Goal: Obtain resource: Obtain resource

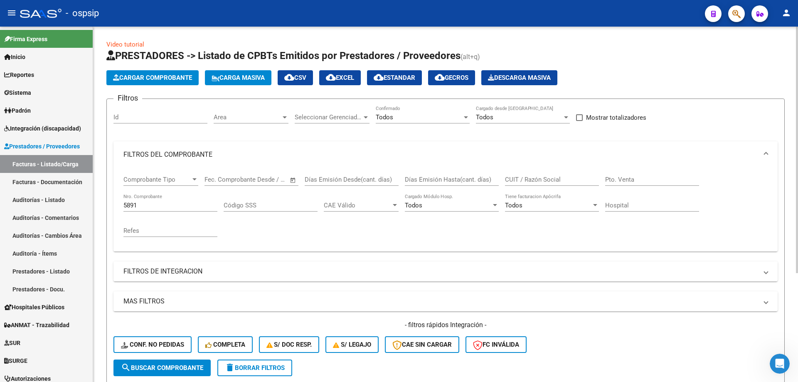
scroll to position [125, 0]
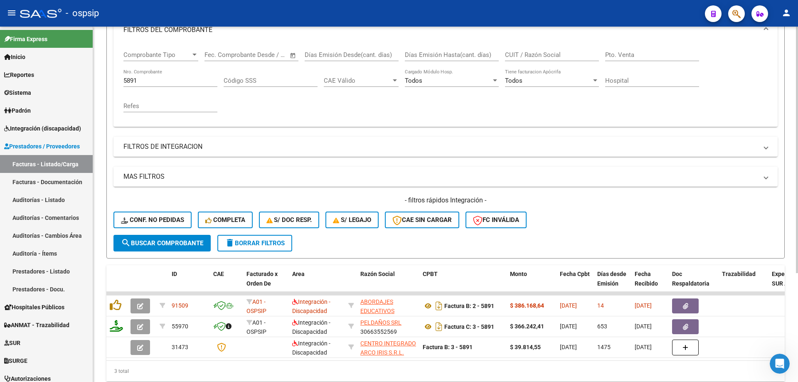
click at [176, 77] on input "5891" at bounding box center [170, 80] width 94 height 7
type input "5"
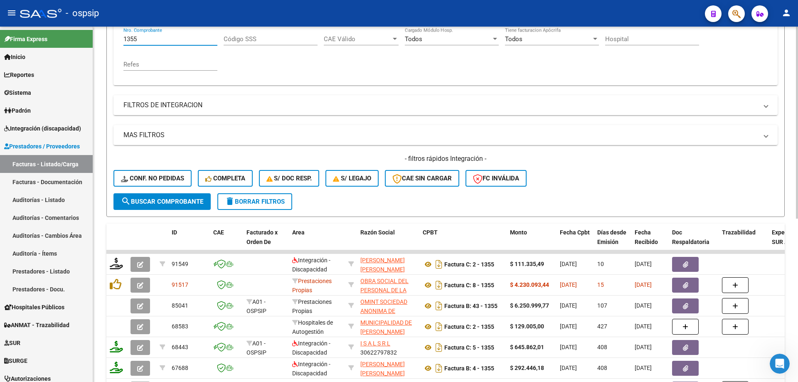
scroll to position [208, 0]
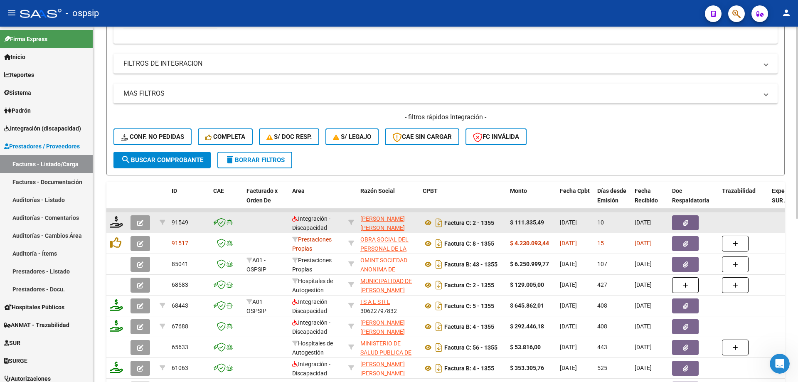
type input "1355"
click at [140, 223] on icon "button" at bounding box center [140, 223] width 6 height 6
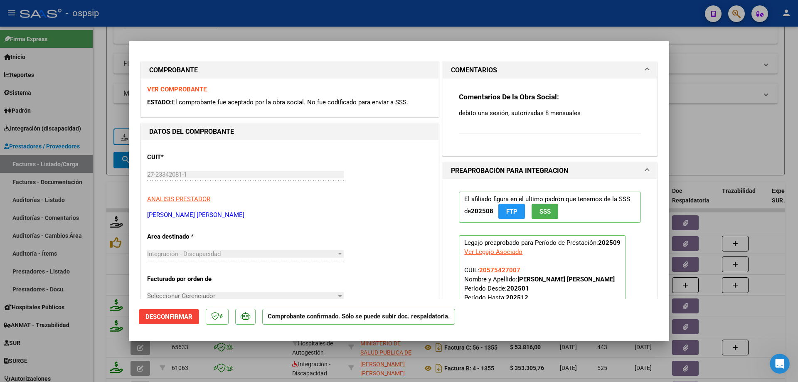
scroll to position [42, 0]
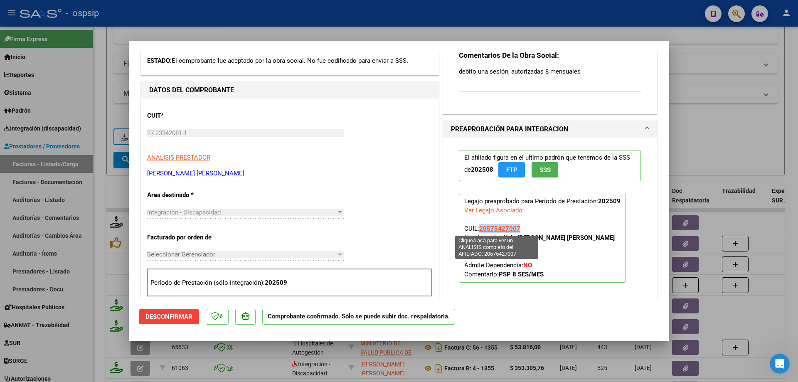
drag, startPoint x: 518, startPoint y: 226, endPoint x: 477, endPoint y: 230, distance: 40.9
click at [477, 230] on p "Legajo preaprobado para Período de Prestación: 202509 Ver Legajo Asociado CUIL:…" at bounding box center [542, 238] width 167 height 89
copy span "20575427007"
click at [550, 225] on p "Legajo preaprobado para Período de Prestación: 202509 Ver Legajo Asociado CUIL:…" at bounding box center [542, 238] width 167 height 89
click at [701, 136] on div at bounding box center [399, 191] width 798 height 382
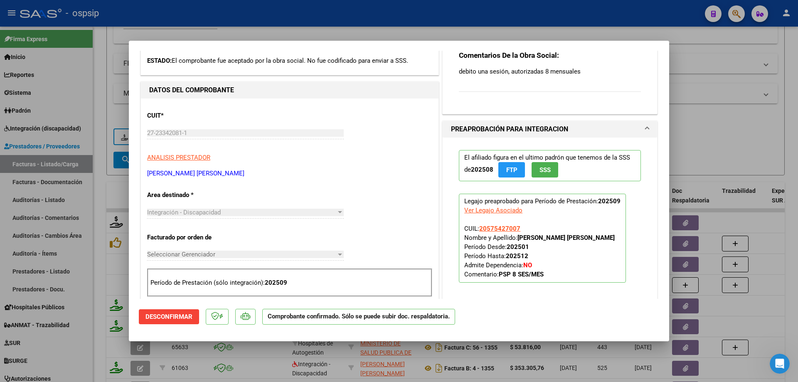
type input "$ 0,00"
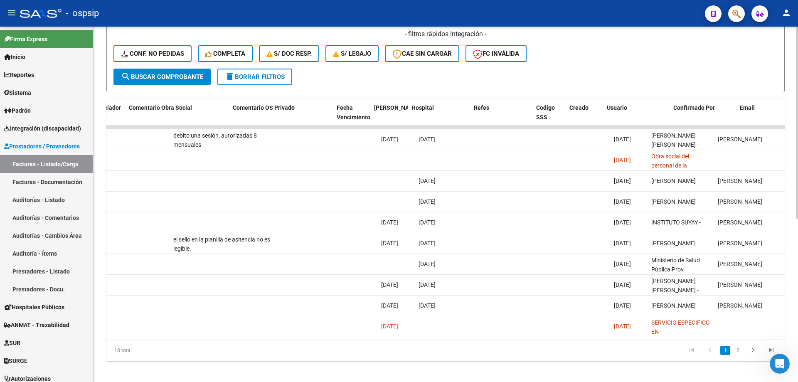
scroll to position [0, 1464]
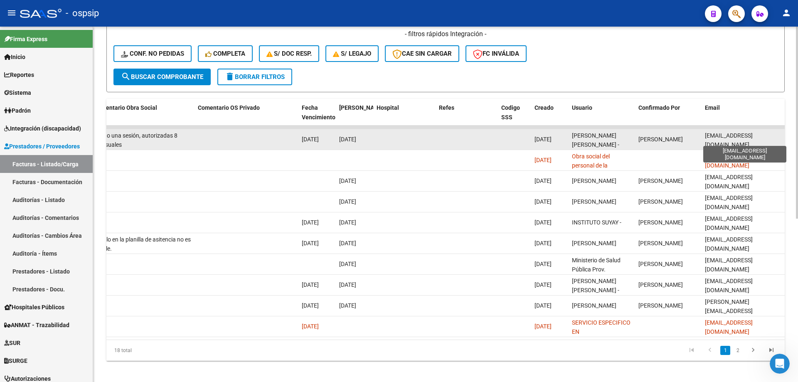
drag, startPoint x: 759, startPoint y: 136, endPoint x: 705, endPoint y: 141, distance: 54.7
click at [705, 141] on div "lvpcj@hotmail.com" at bounding box center [743, 139] width 76 height 17
copy span "lvpcj@hotmail.com"
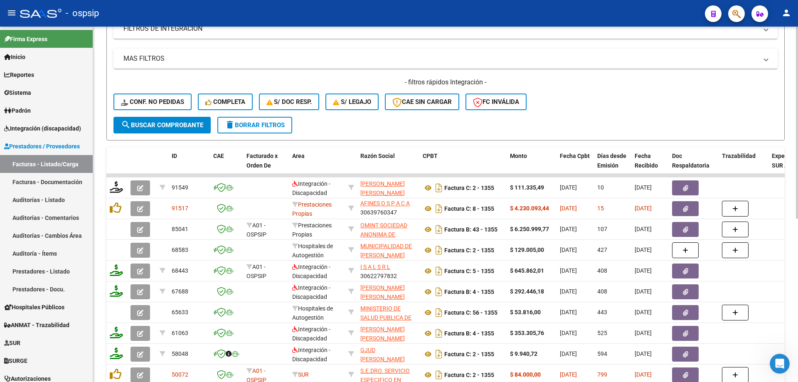
scroll to position [125, 0]
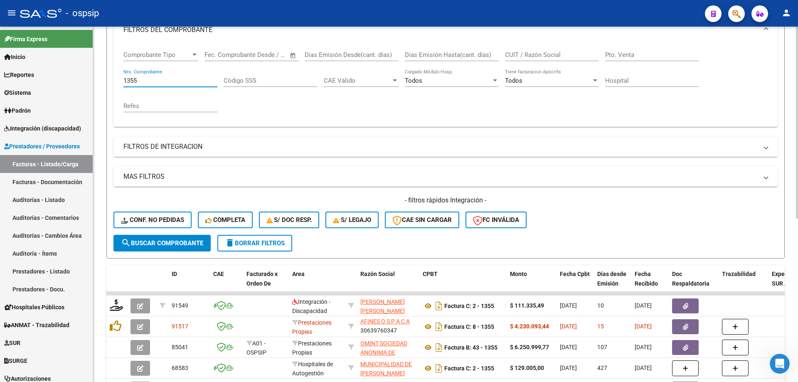
drag, startPoint x: 144, startPoint y: 78, endPoint x: 106, endPoint y: 77, distance: 37.8
click at [106, 77] on div "Video tutorial PRESTADORES -> Listado de CPBTs Emitidos por Prestadores / Prove…" at bounding box center [445, 227] width 705 height 651
paste input "20433949855"
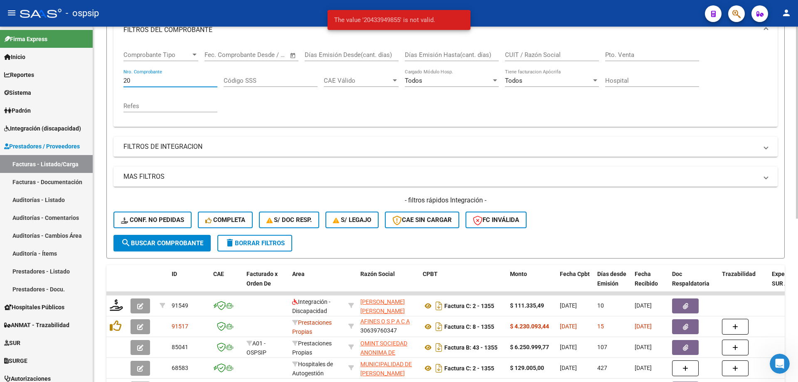
type input "2"
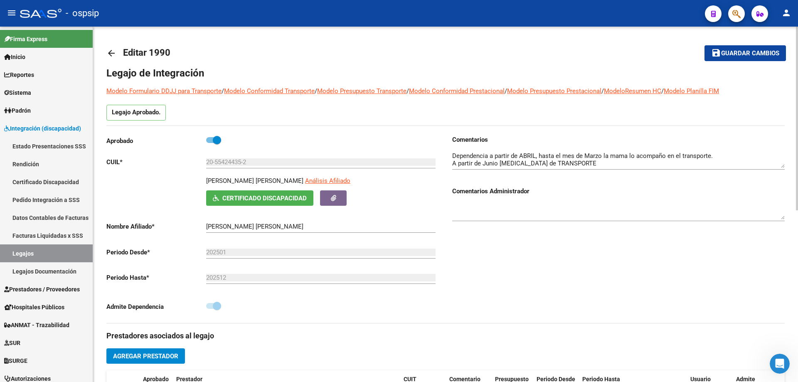
click at [113, 52] on mat-icon "arrow_back" at bounding box center [111, 53] width 10 height 10
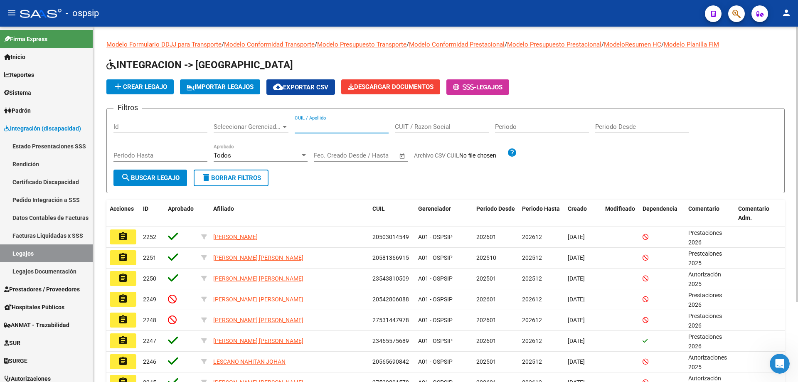
click at [320, 128] on input "CUIL / Apellido" at bounding box center [342, 126] width 94 height 7
paste input "27570117187"
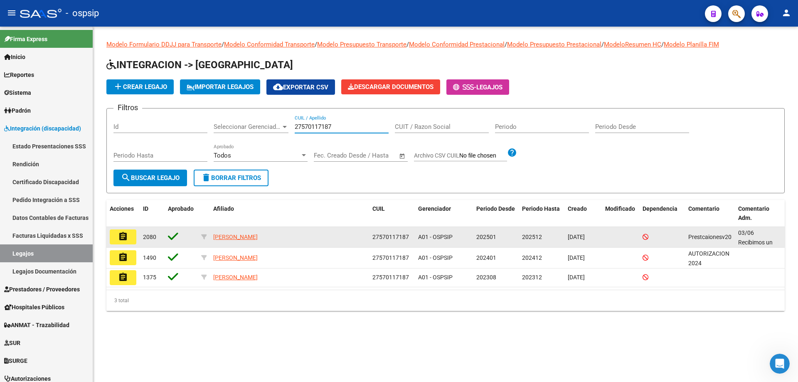
type input "27570117187"
click at [125, 236] on mat-icon "assignment" at bounding box center [123, 236] width 10 height 10
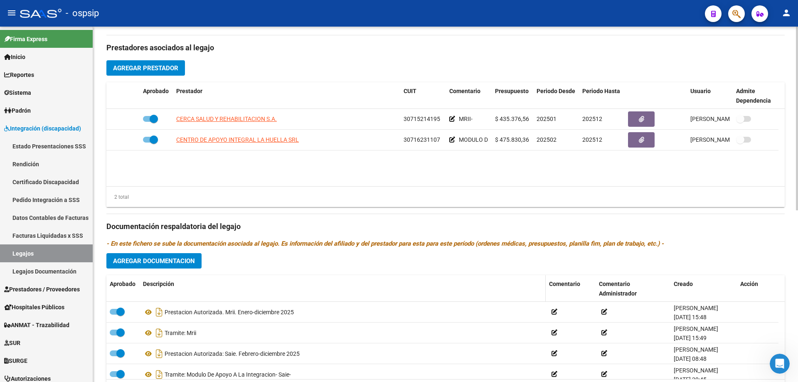
scroll to position [291, 0]
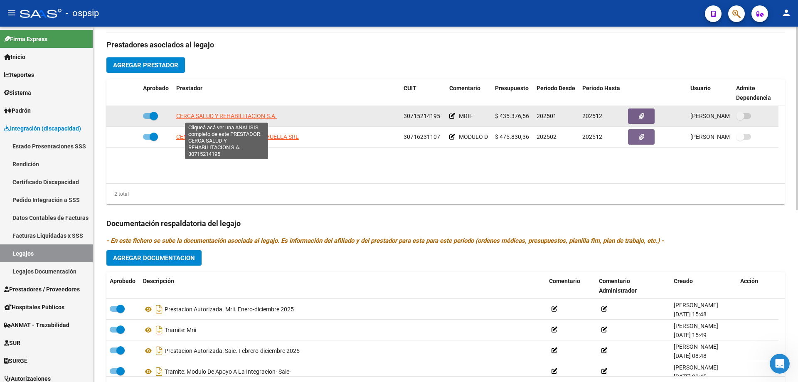
click at [253, 115] on span "CERCA SALUD Y REHABILITACION S.A." at bounding box center [226, 116] width 101 height 7
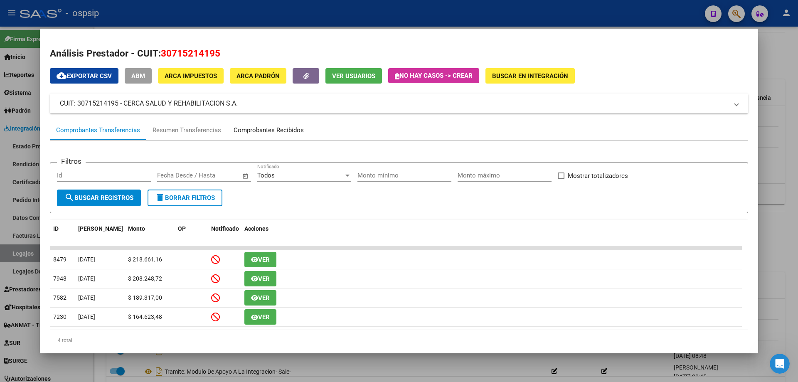
click at [241, 130] on div "Comprobantes Recibidos" at bounding box center [269, 130] width 70 height 10
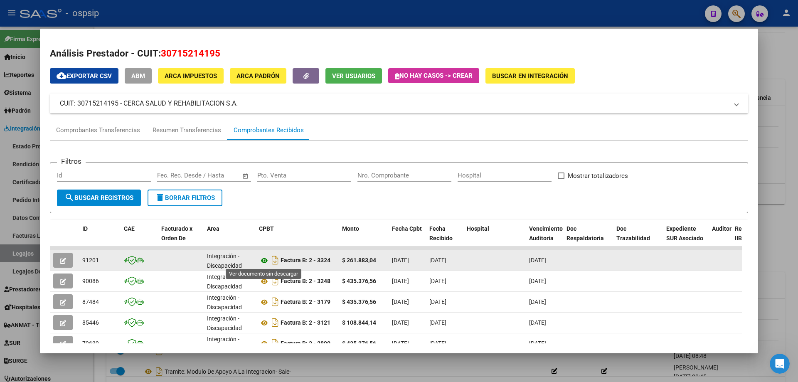
click at [265, 259] on icon at bounding box center [264, 261] width 11 height 10
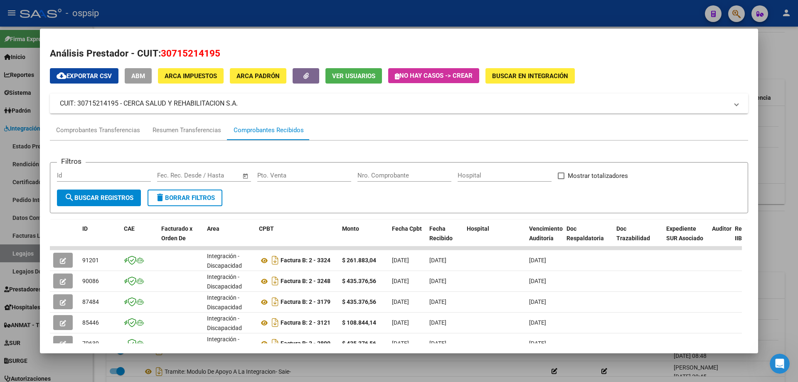
click at [792, 174] on div at bounding box center [399, 191] width 798 height 382
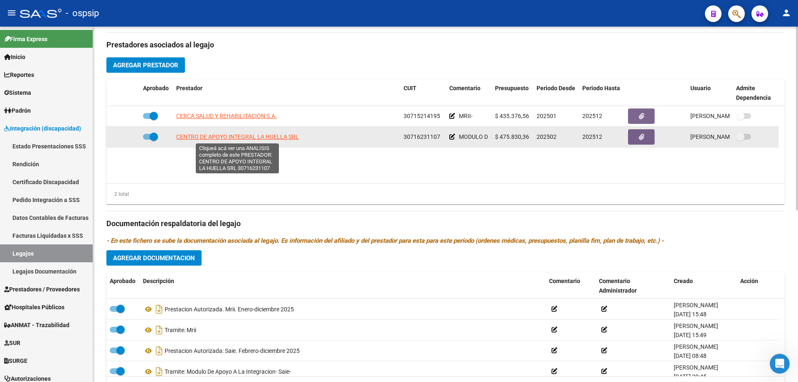
click at [219, 134] on span "CENTRO DE APOYO INTEGRAL LA HUELLA SRL" at bounding box center [237, 136] width 123 height 7
type textarea "30716231107"
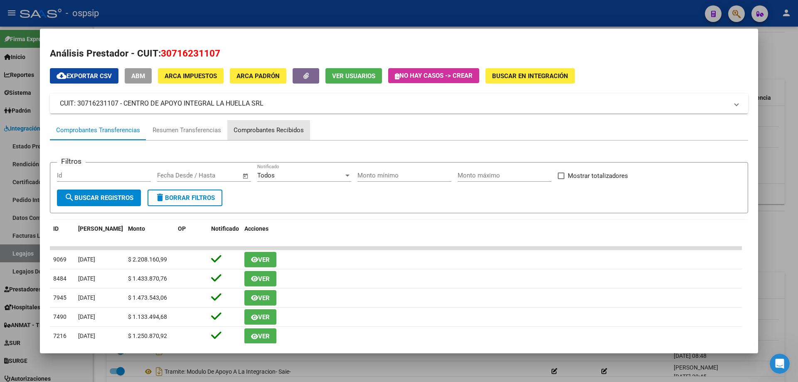
click at [247, 131] on div "Comprobantes Recibidos" at bounding box center [269, 130] width 70 height 10
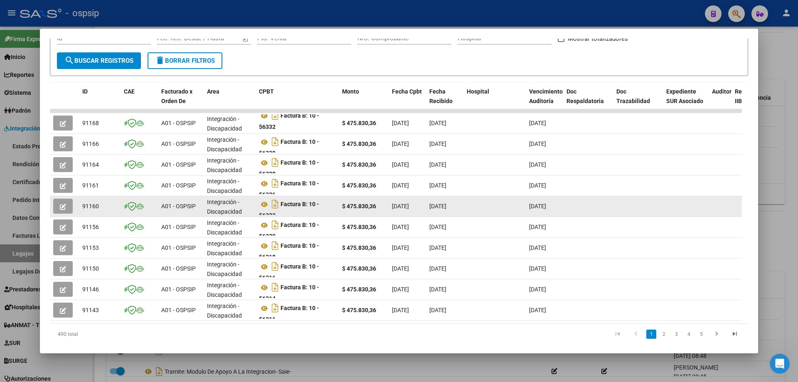
scroll to position [119, 0]
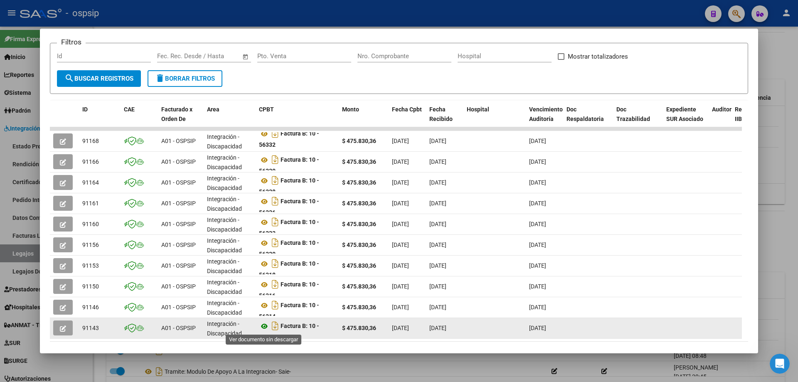
click at [264, 325] on icon at bounding box center [264, 326] width 11 height 10
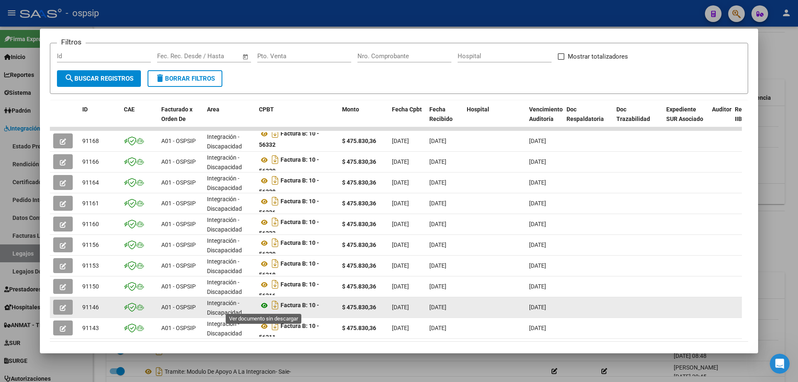
click at [261, 307] on icon at bounding box center [264, 305] width 11 height 10
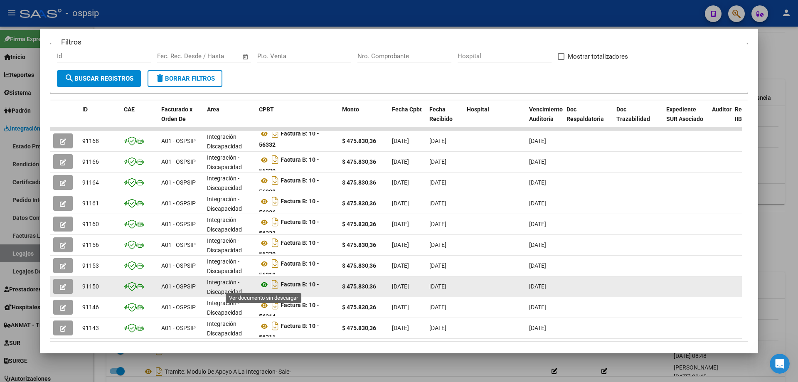
click at [260, 285] on icon at bounding box center [264, 285] width 11 height 10
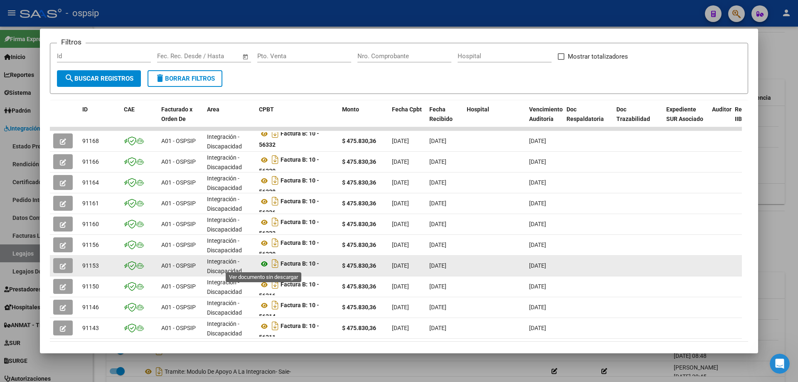
click at [264, 264] on icon at bounding box center [264, 264] width 11 height 10
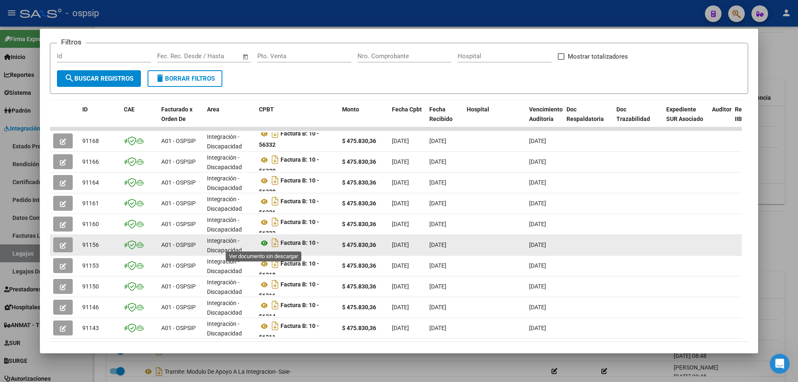
click at [262, 241] on icon at bounding box center [264, 243] width 11 height 10
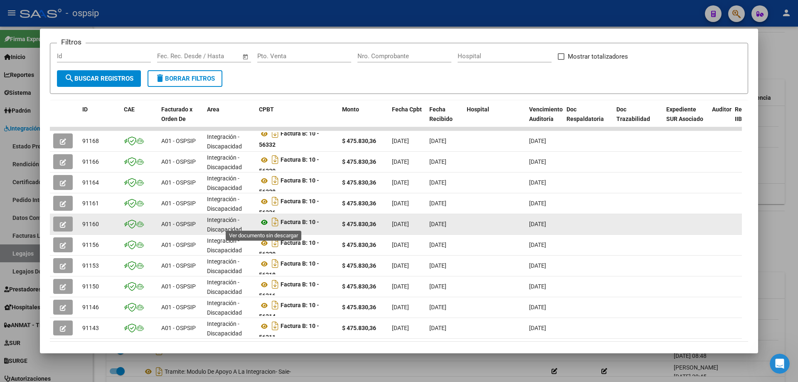
click at [266, 221] on icon at bounding box center [264, 222] width 11 height 10
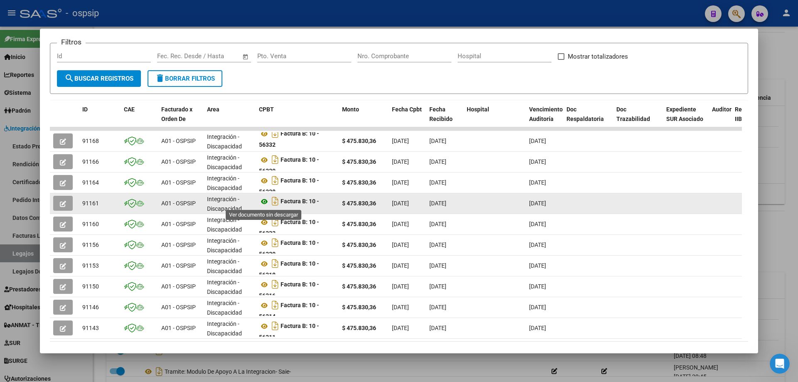
click at [262, 202] on icon at bounding box center [264, 202] width 11 height 10
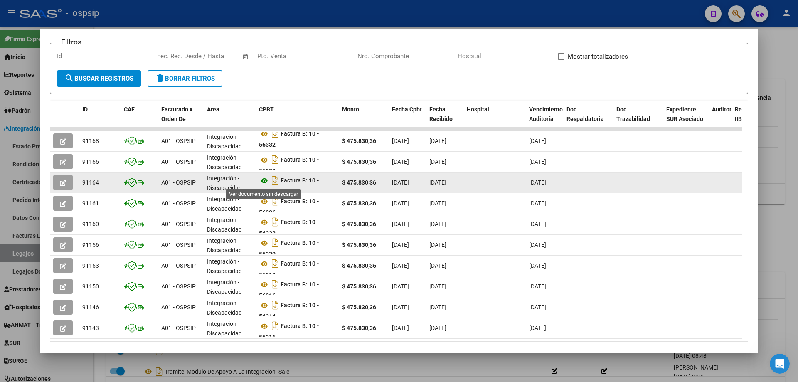
click at [265, 184] on icon at bounding box center [264, 181] width 11 height 10
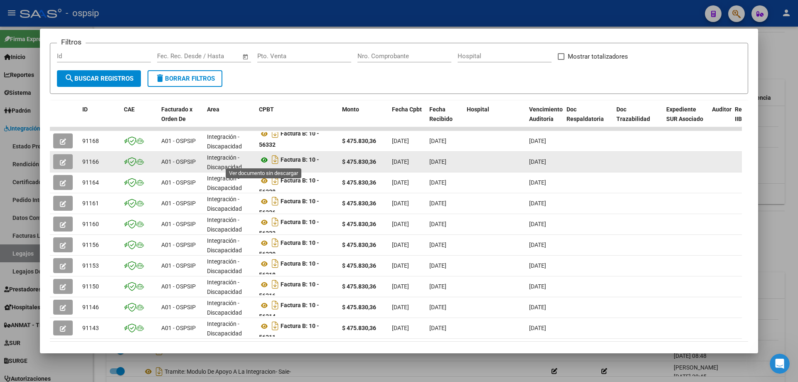
click at [265, 157] on icon at bounding box center [264, 160] width 11 height 10
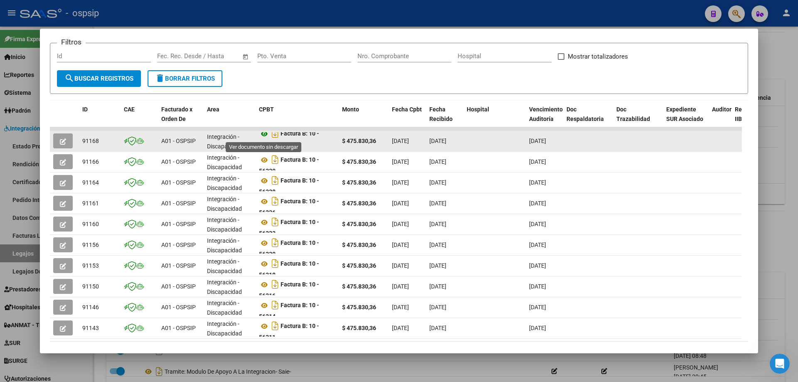
click at [263, 135] on icon at bounding box center [264, 134] width 11 height 10
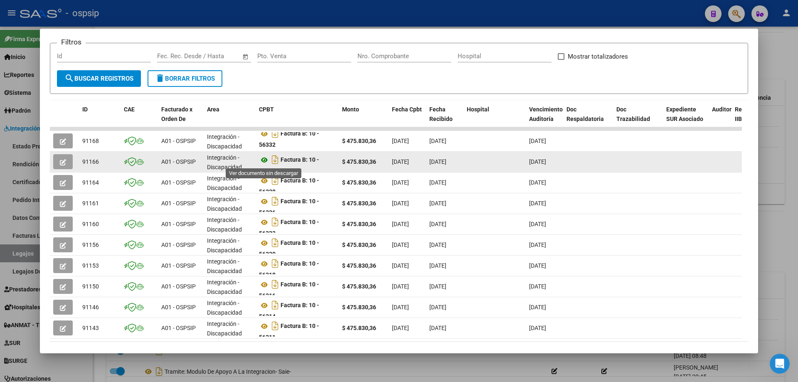
scroll to position [78, 0]
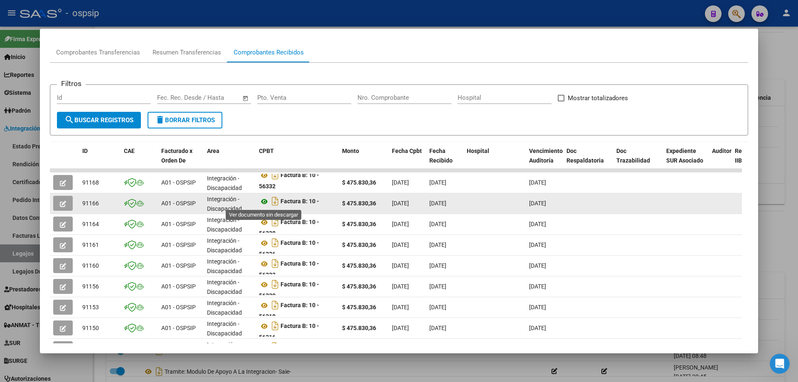
click at [262, 199] on icon at bounding box center [264, 202] width 11 height 10
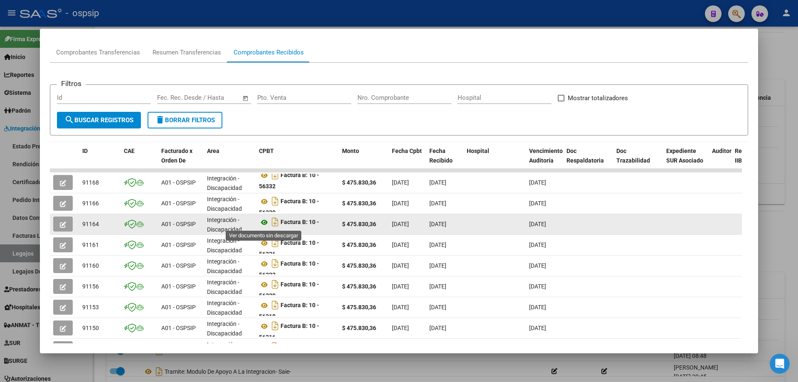
click at [267, 219] on icon at bounding box center [264, 222] width 11 height 10
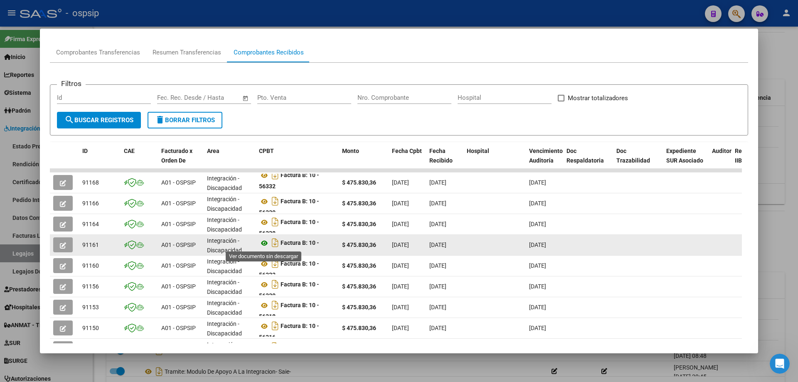
click at [264, 238] on icon at bounding box center [264, 243] width 11 height 10
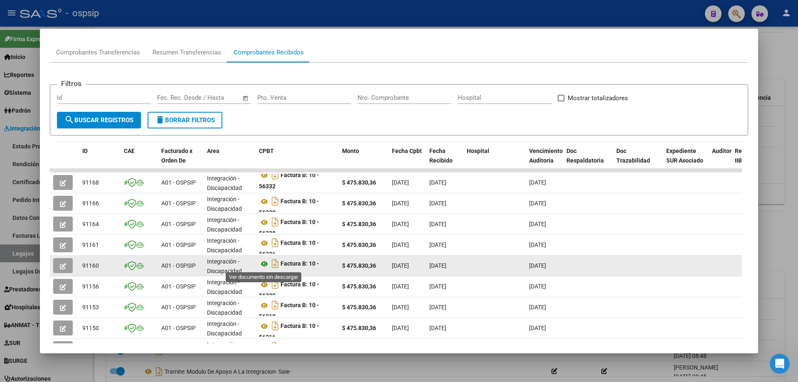
click at [264, 262] on icon at bounding box center [264, 264] width 11 height 10
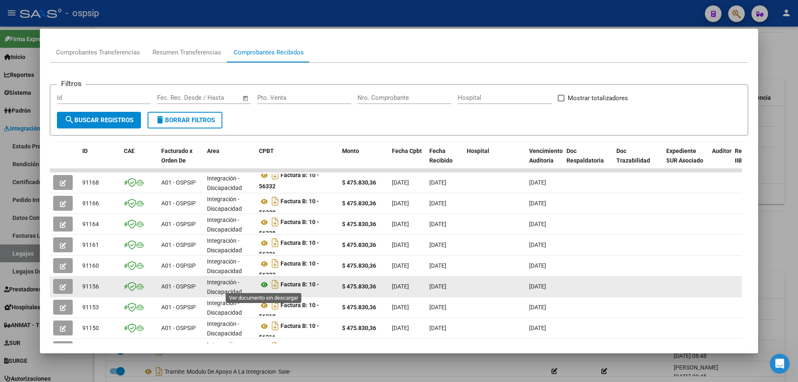
click at [263, 288] on icon at bounding box center [264, 285] width 11 height 10
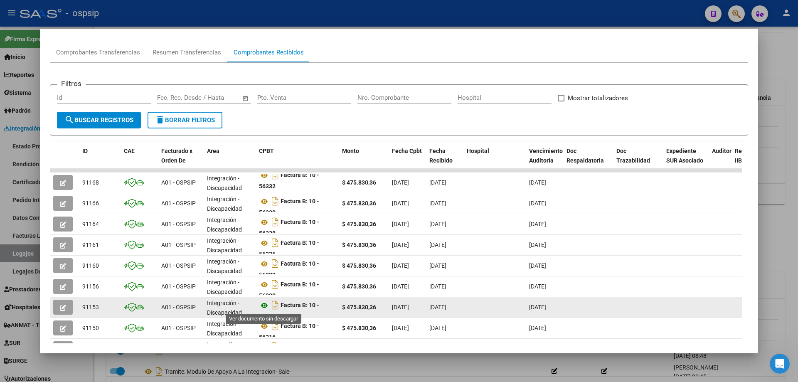
click at [264, 302] on icon at bounding box center [264, 305] width 11 height 10
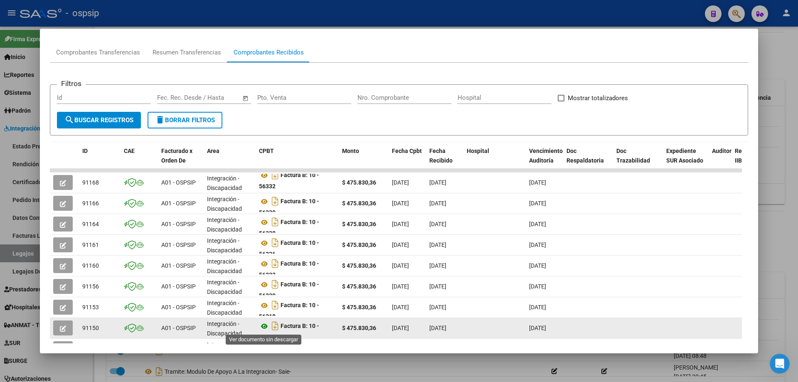
click at [267, 322] on icon at bounding box center [264, 326] width 11 height 10
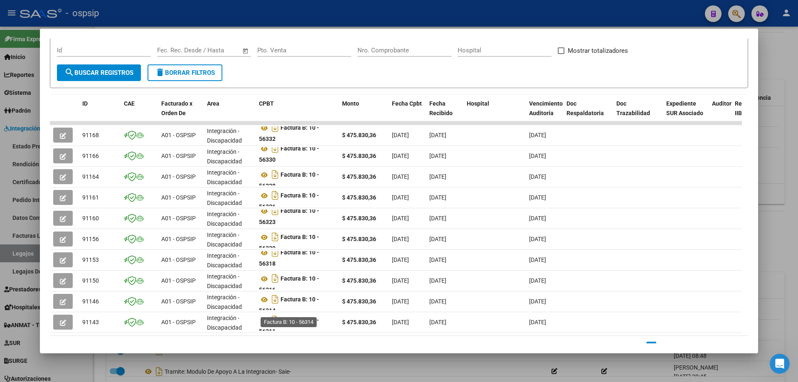
scroll to position [161, 0]
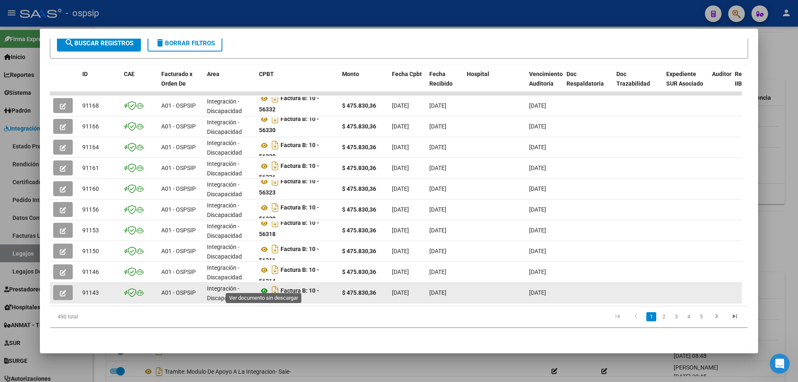
click at [267, 288] on icon at bounding box center [264, 291] width 11 height 10
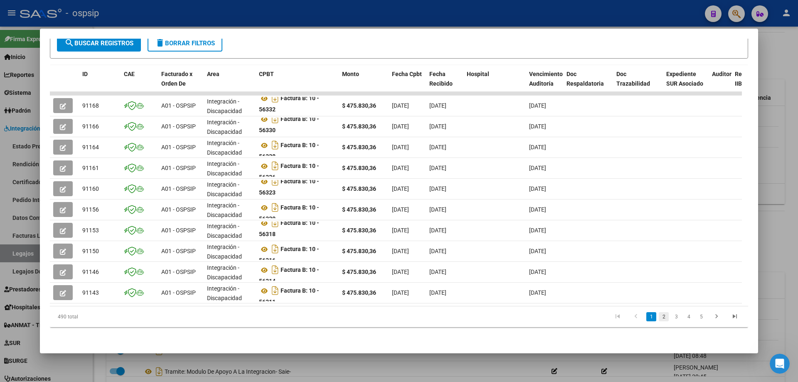
click at [659, 315] on link "2" at bounding box center [664, 316] width 10 height 9
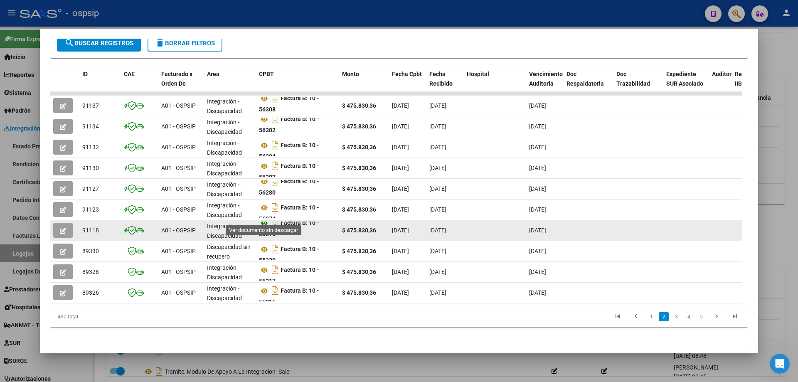
click at [261, 218] on icon at bounding box center [264, 223] width 11 height 10
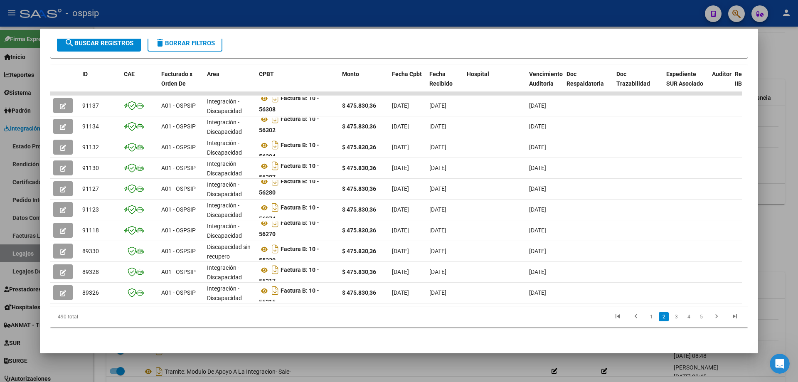
click at [797, 142] on div at bounding box center [399, 191] width 798 height 382
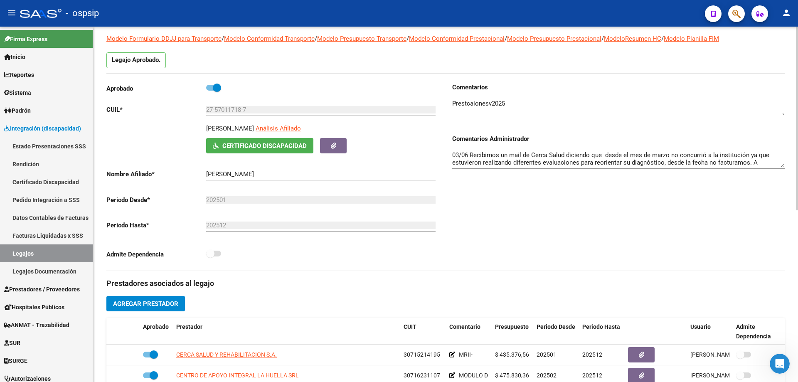
scroll to position [0, 0]
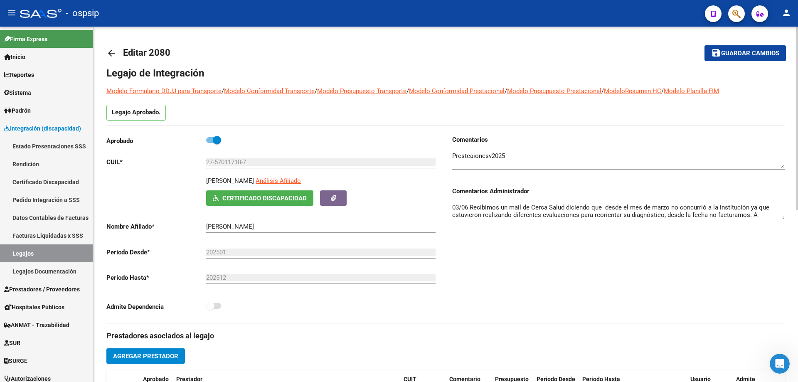
click at [107, 48] on mat-icon "arrow_back" at bounding box center [111, 53] width 10 height 10
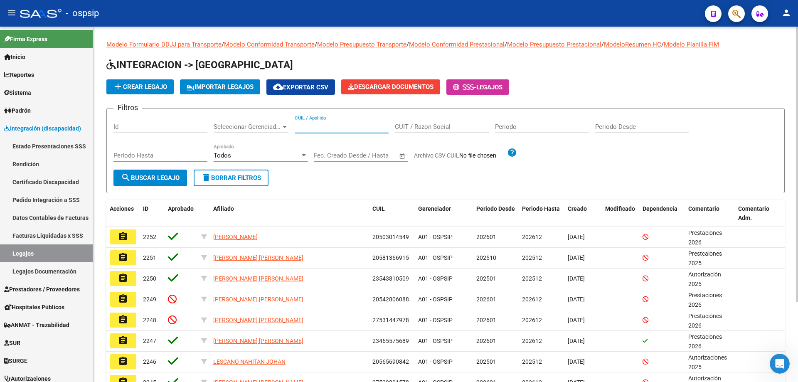
click at [308, 125] on input "CUIL / Apellido" at bounding box center [342, 126] width 94 height 7
paste input "20433949855"
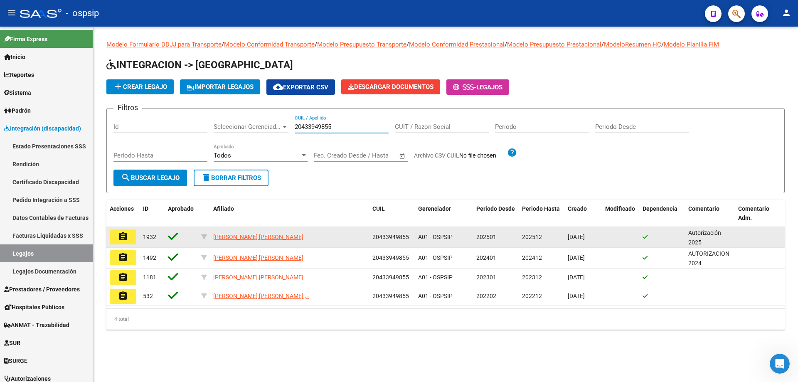
type input "20433949855"
click at [123, 231] on mat-icon "assignment" at bounding box center [123, 236] width 10 height 10
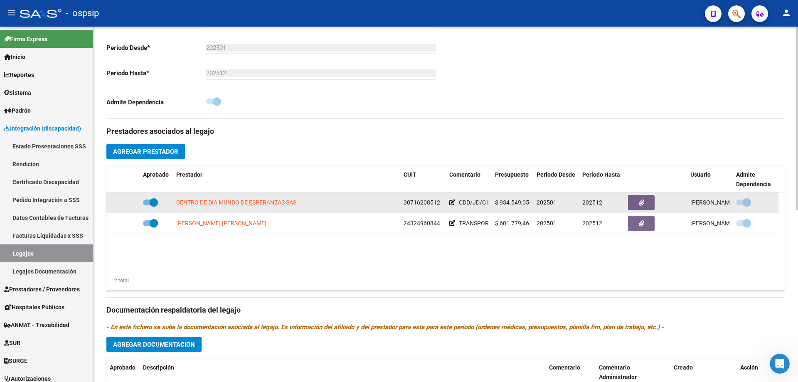
scroll to position [208, 0]
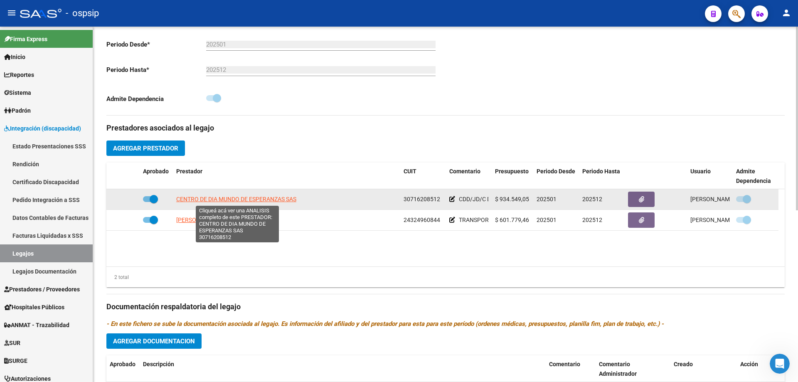
click at [268, 196] on span "CENTRO DE DIA MUNDO DE ESPERANZAS SAS" at bounding box center [236, 199] width 120 height 7
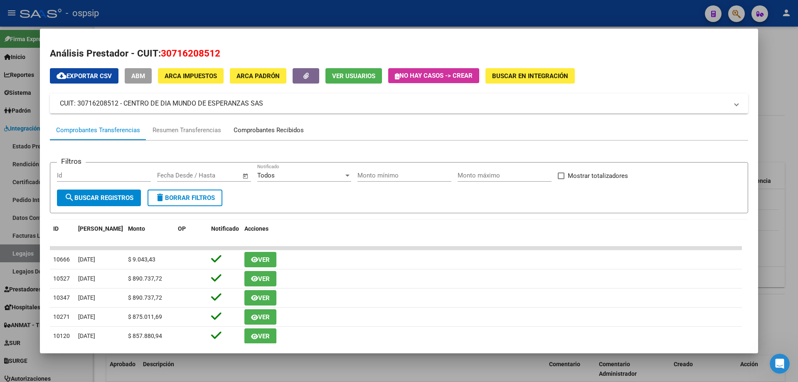
click at [274, 129] on div "Comprobantes Recibidos" at bounding box center [269, 130] width 70 height 10
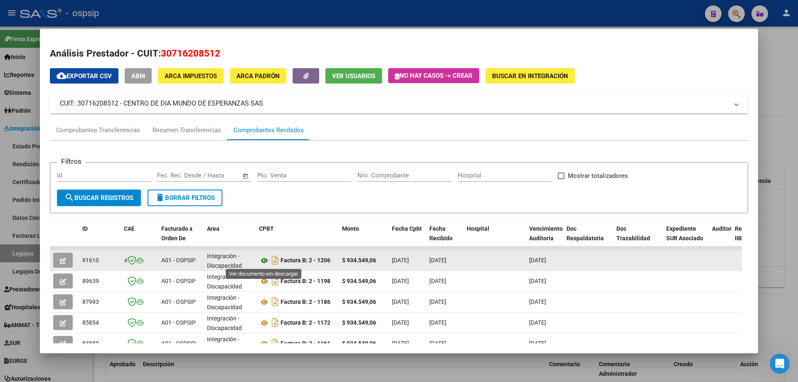
click at [265, 261] on icon at bounding box center [264, 261] width 11 height 10
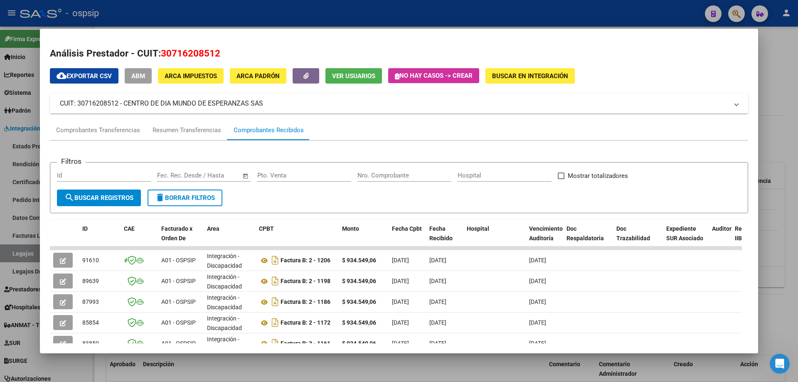
click at [793, 123] on div at bounding box center [399, 191] width 798 height 382
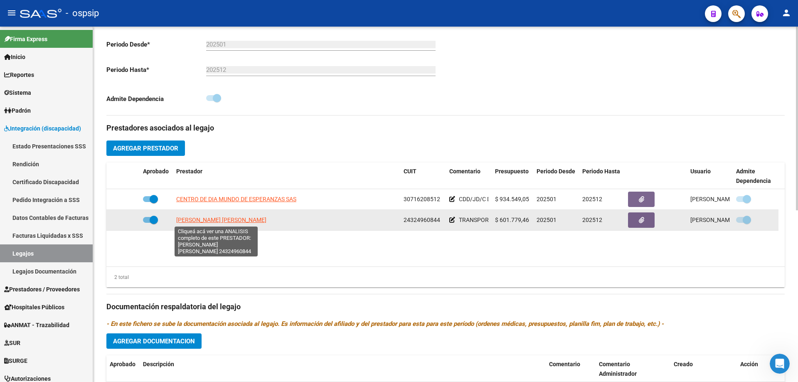
click at [249, 220] on span "[PERSON_NAME] [PERSON_NAME]" at bounding box center [221, 219] width 90 height 7
type textarea "24324960844"
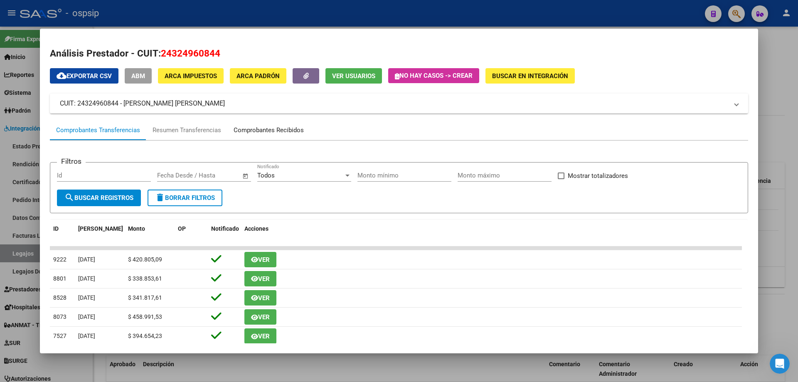
click at [251, 130] on div "Comprobantes Recibidos" at bounding box center [269, 130] width 70 height 10
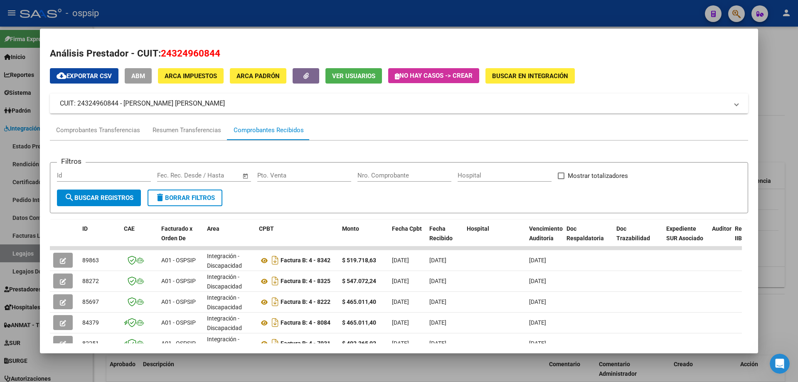
click at [781, 253] on div at bounding box center [399, 191] width 798 height 382
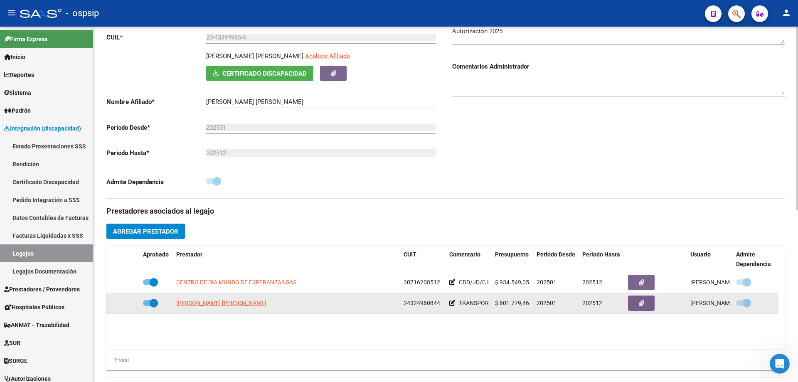
scroll to position [0, 0]
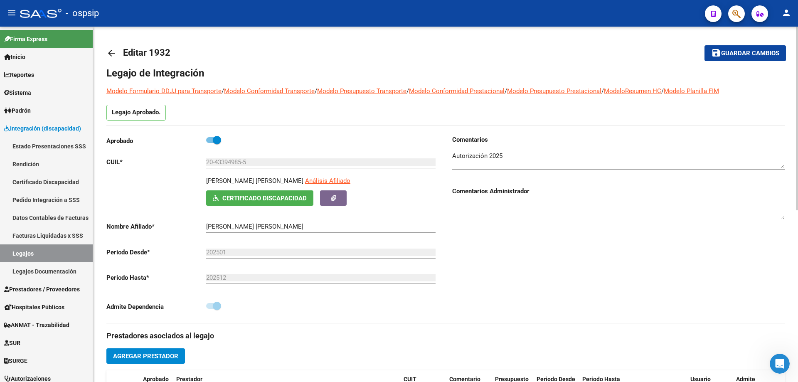
click at [112, 52] on mat-icon "arrow_back" at bounding box center [111, 53] width 10 height 10
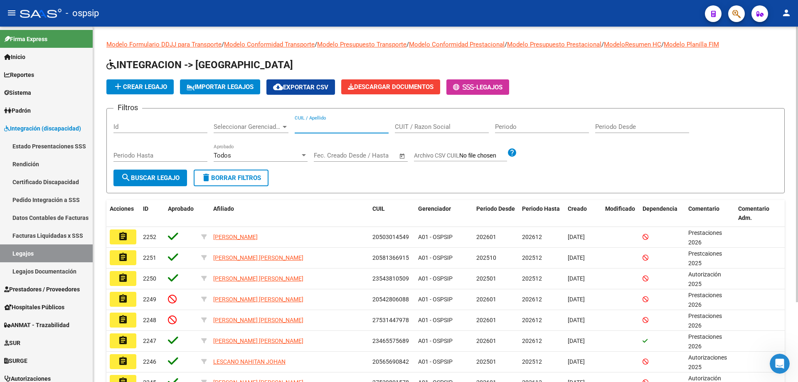
click at [337, 124] on input "CUIL / Apellido" at bounding box center [342, 126] width 94 height 7
paste input "20505301219"
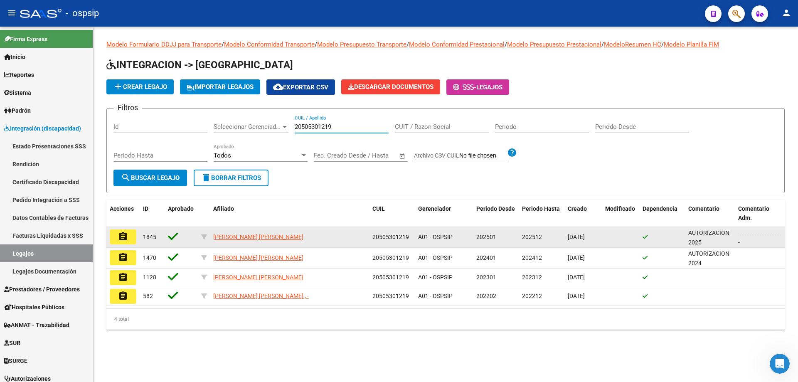
type input "20505301219"
click at [131, 234] on button "assignment" at bounding box center [123, 236] width 27 height 15
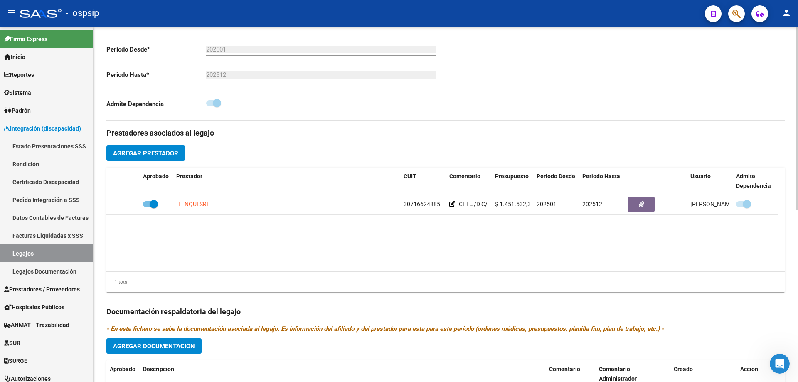
scroll to position [208, 0]
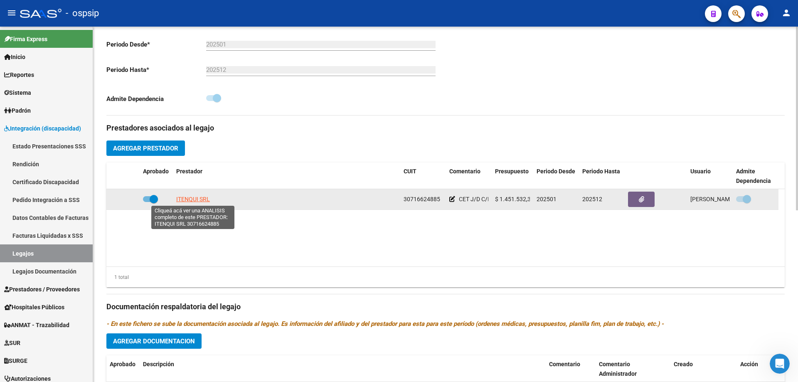
click at [184, 200] on span "ITENQUI SRL" at bounding box center [193, 199] width 34 height 7
type textarea "30716624885"
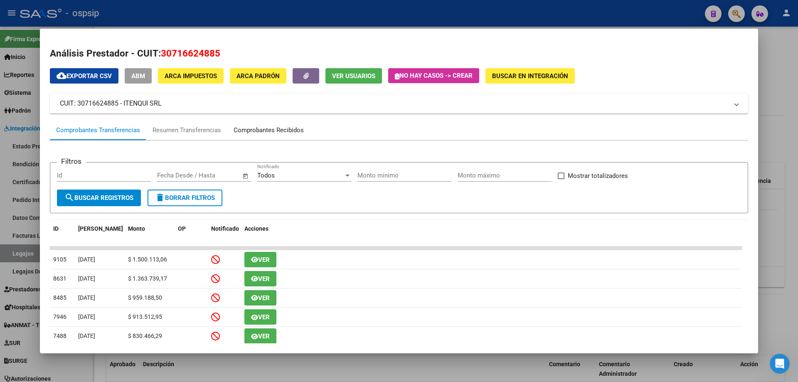
click at [293, 129] on div "Comprobantes Recibidos" at bounding box center [269, 130] width 70 height 10
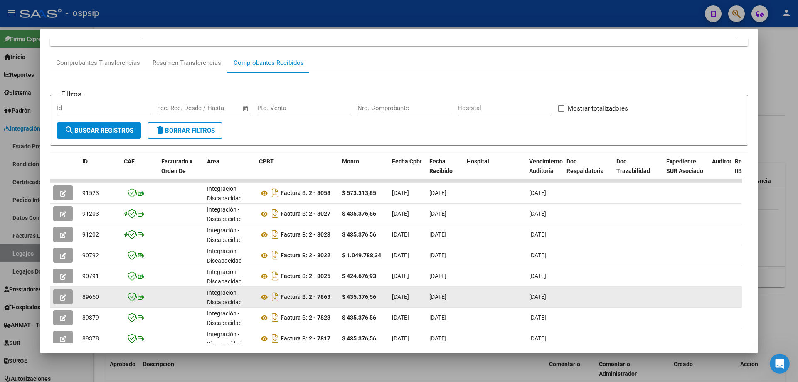
scroll to position [83, 0]
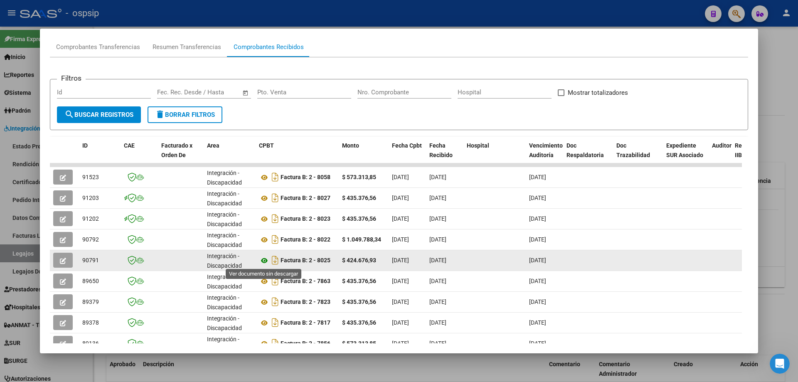
click at [265, 259] on icon at bounding box center [264, 261] width 11 height 10
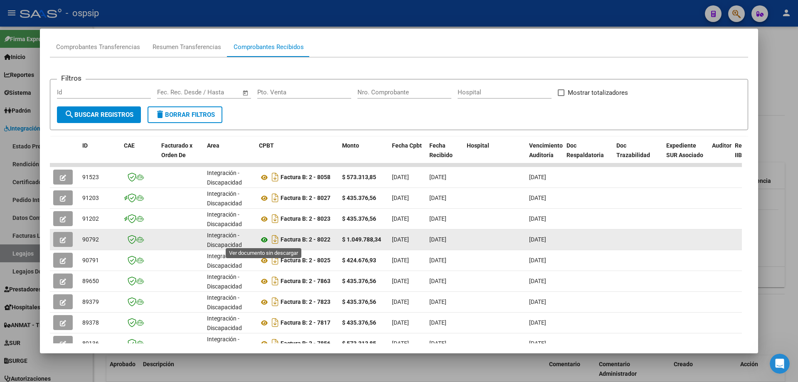
click at [266, 239] on icon at bounding box center [264, 240] width 11 height 10
click at [261, 239] on icon at bounding box center [264, 240] width 11 height 10
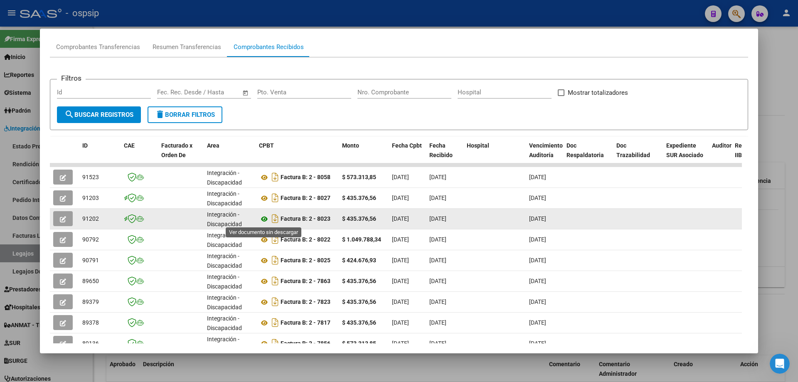
click at [265, 216] on icon at bounding box center [264, 219] width 11 height 10
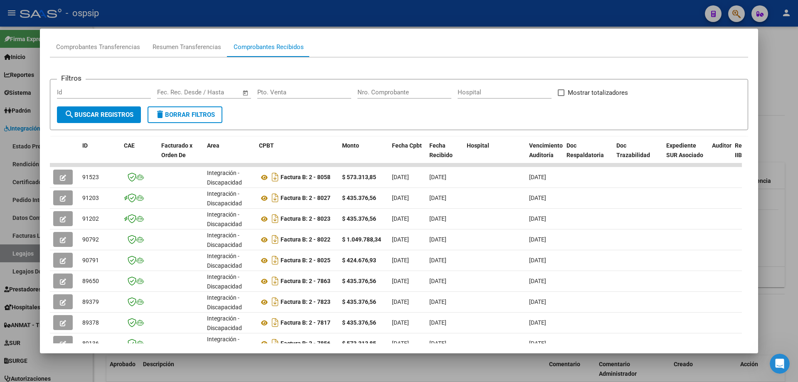
click at [793, 75] on div at bounding box center [399, 191] width 798 height 382
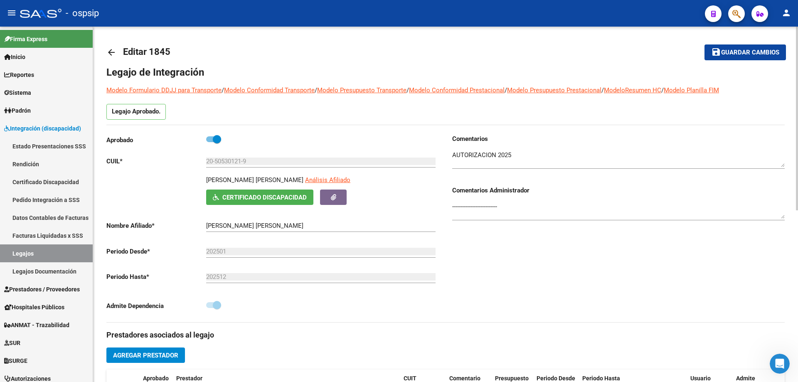
scroll to position [0, 0]
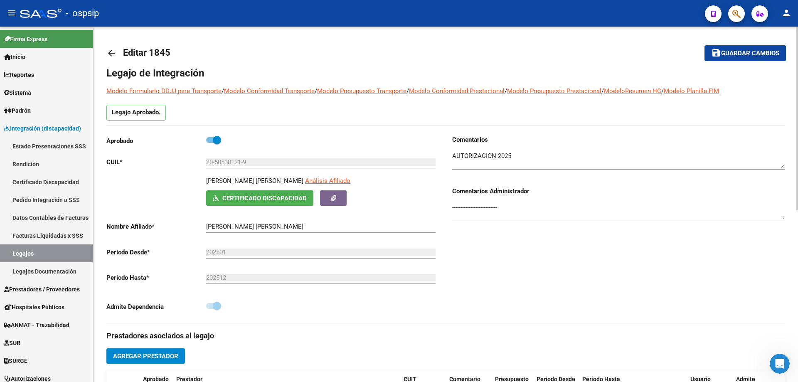
click at [109, 52] on mat-icon "arrow_back" at bounding box center [111, 53] width 10 height 10
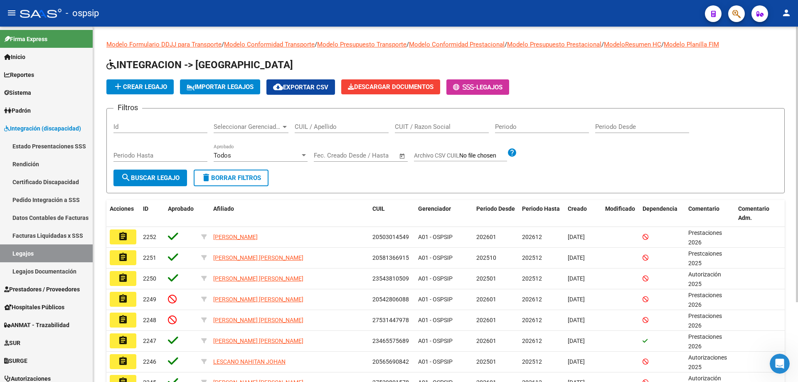
click at [339, 128] on input "CUIL / Apellido" at bounding box center [342, 126] width 94 height 7
paste input "20537593939"
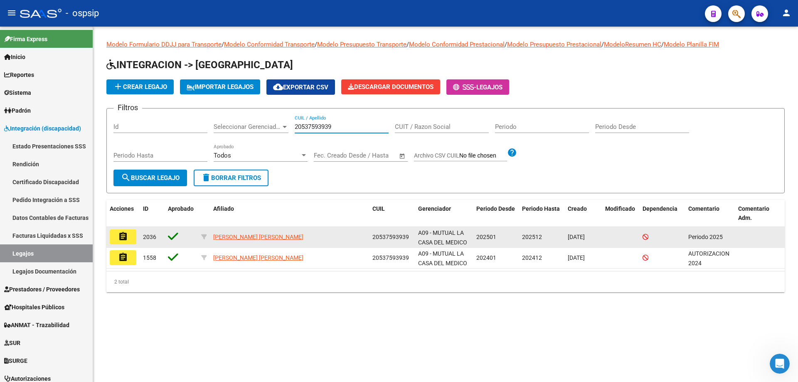
type input "20537593939"
click at [124, 235] on mat-icon "assignment" at bounding box center [123, 236] width 10 height 10
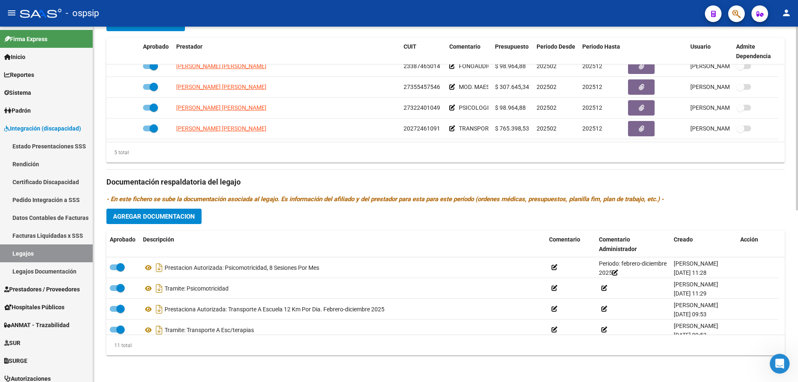
scroll to position [154, 0]
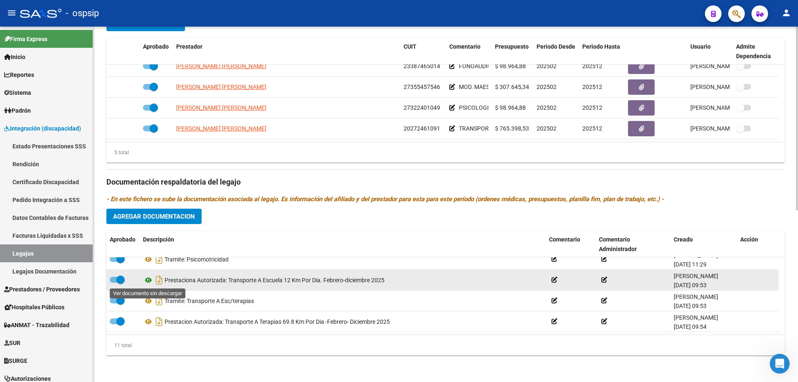
click at [150, 278] on icon at bounding box center [148, 280] width 11 height 10
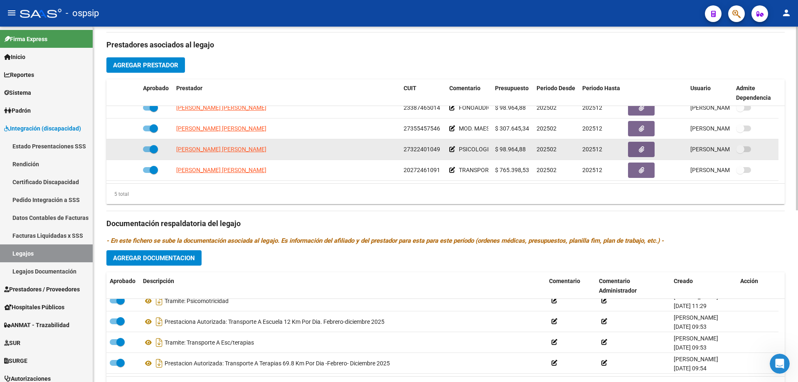
scroll to position [332, 0]
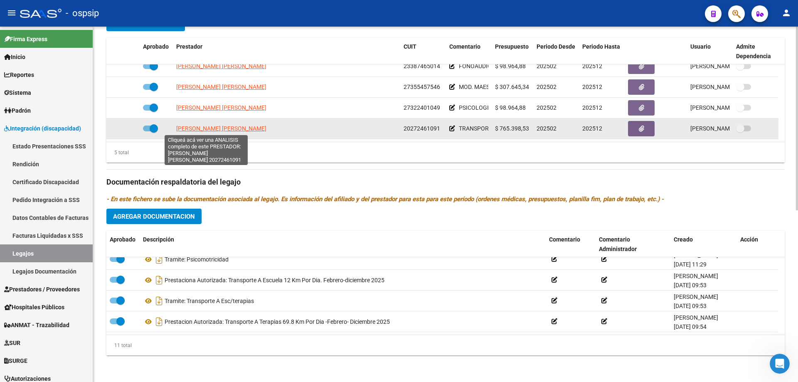
click at [198, 129] on span "[PERSON_NAME] [PERSON_NAME]" at bounding box center [221, 128] width 90 height 7
type textarea "20272461091"
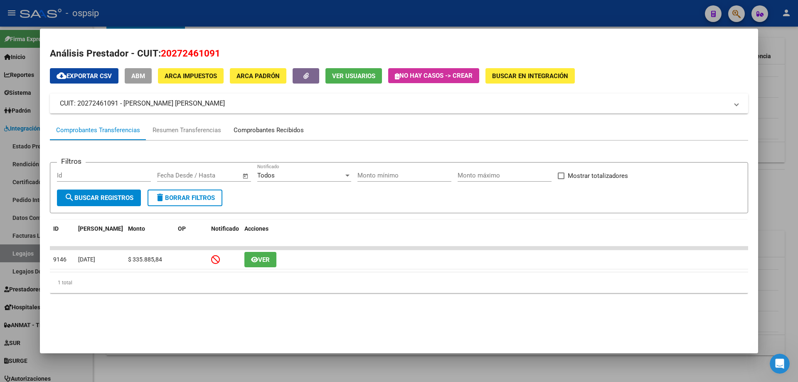
click at [268, 130] on div "Comprobantes Recibidos" at bounding box center [269, 130] width 70 height 10
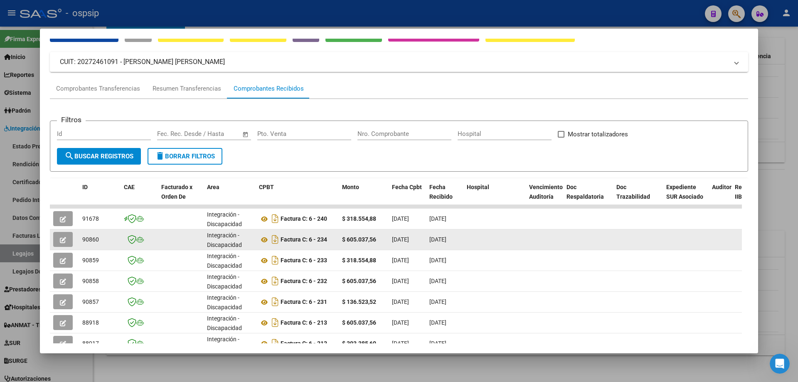
scroll to position [83, 0]
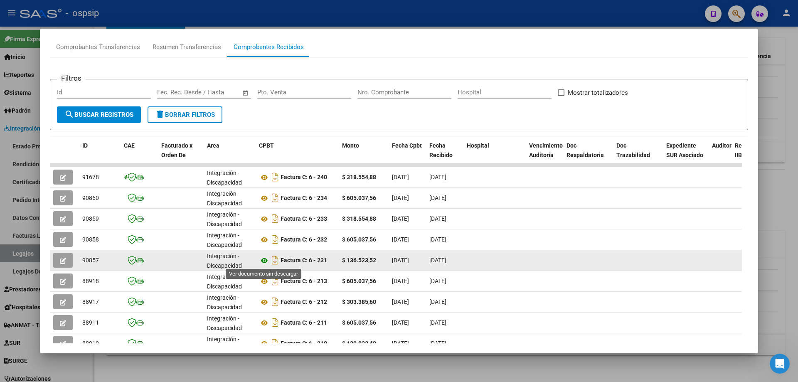
click at [265, 259] on icon at bounding box center [264, 261] width 11 height 10
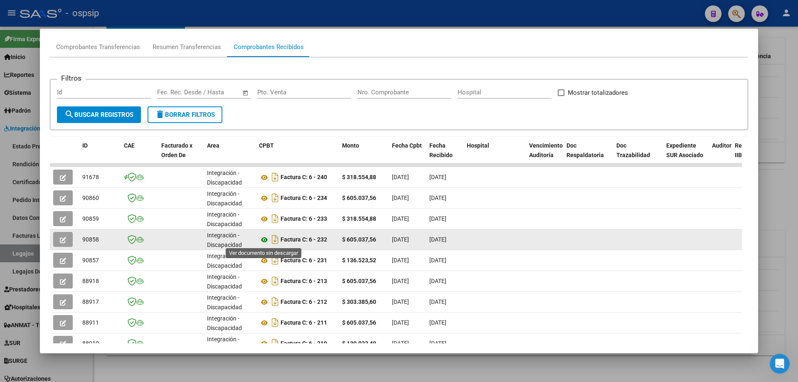
click at [265, 239] on icon at bounding box center [264, 240] width 11 height 10
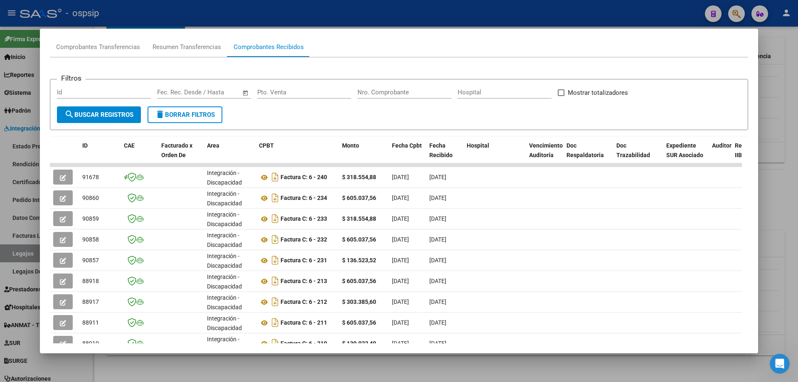
click at [773, 72] on div at bounding box center [399, 191] width 798 height 382
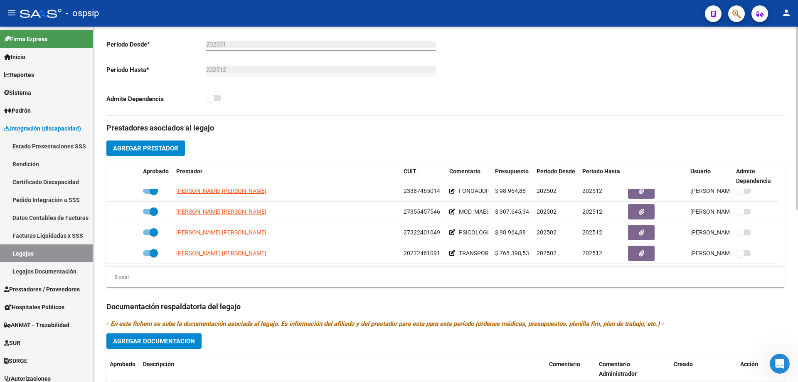
scroll to position [0, 0]
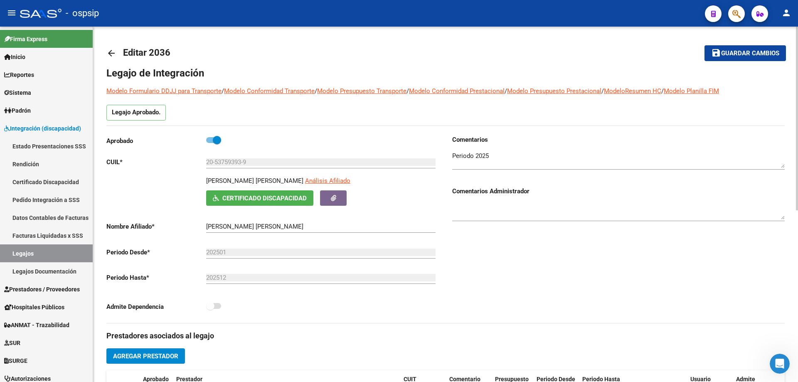
click at [115, 54] on mat-icon "arrow_back" at bounding box center [111, 53] width 10 height 10
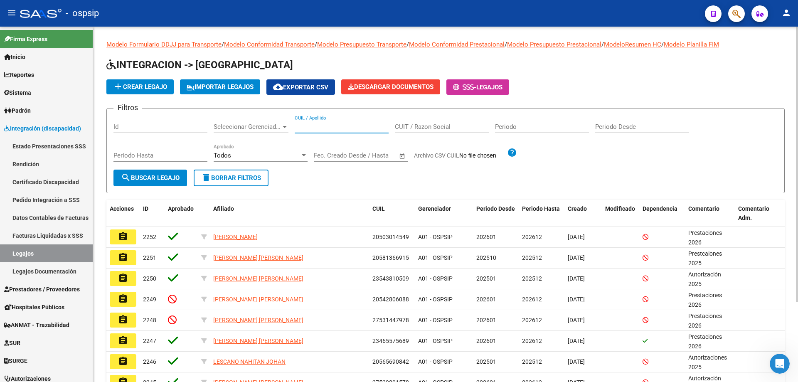
click at [323, 127] on input "CUIL / Apellido" at bounding box center [342, 126] width 94 height 7
paste input "20537593939"
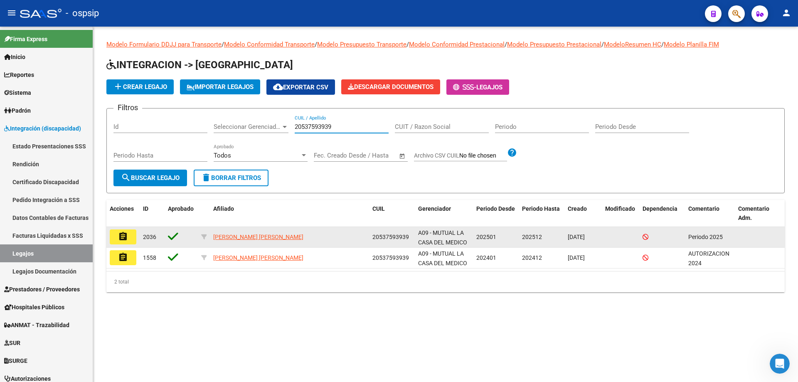
type input "20537593939"
click at [125, 236] on mat-icon "assignment" at bounding box center [123, 236] width 10 height 10
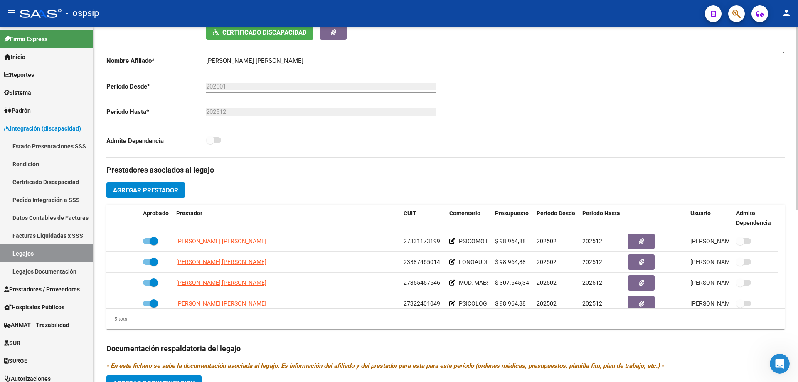
scroll to position [166, 0]
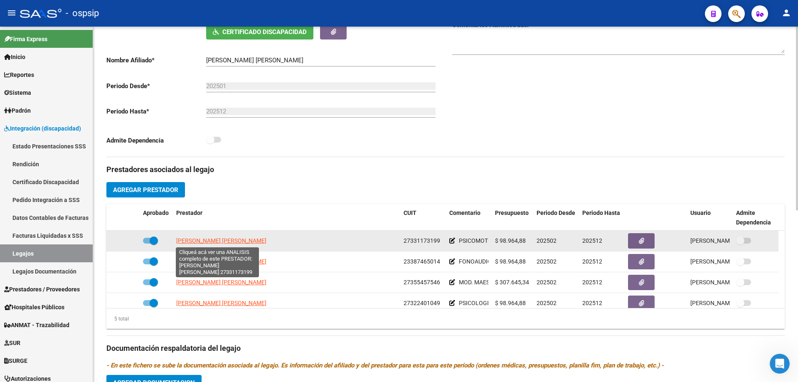
click at [226, 240] on span "[PERSON_NAME] [PERSON_NAME]" at bounding box center [221, 240] width 90 height 7
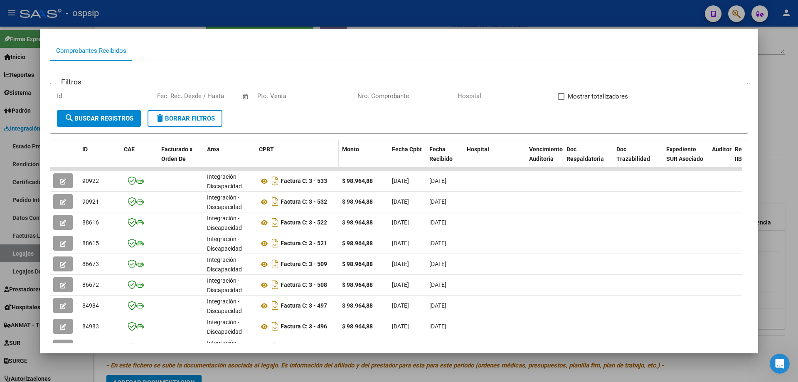
scroll to position [83, 0]
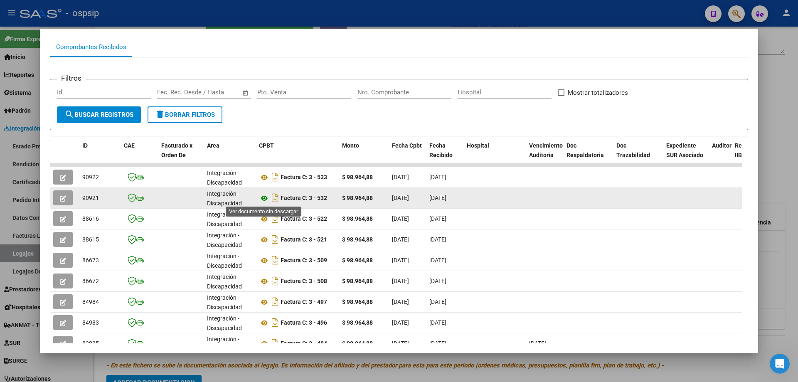
click at [264, 196] on icon at bounding box center [264, 198] width 11 height 10
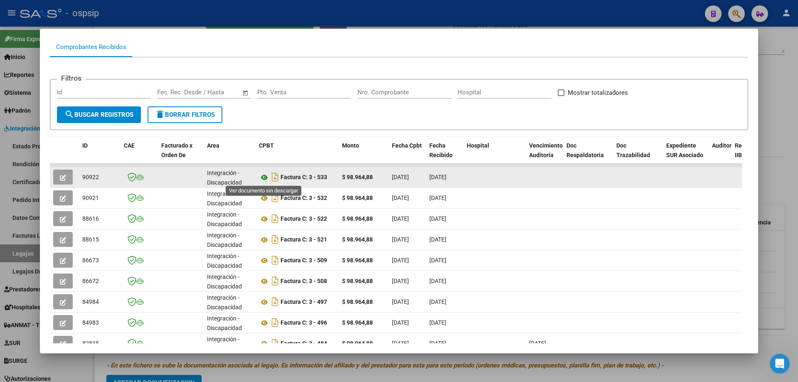
click at [262, 176] on icon at bounding box center [264, 177] width 11 height 10
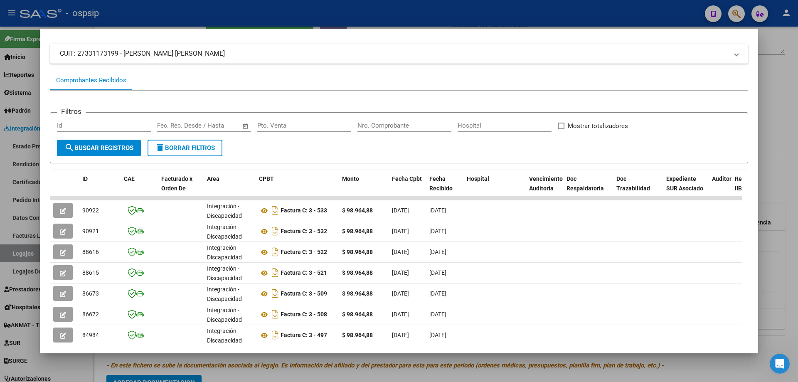
scroll to position [42, 0]
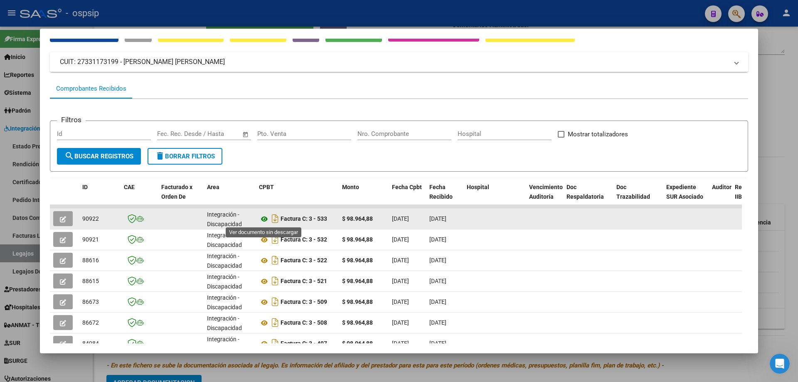
click at [261, 219] on icon at bounding box center [264, 219] width 11 height 10
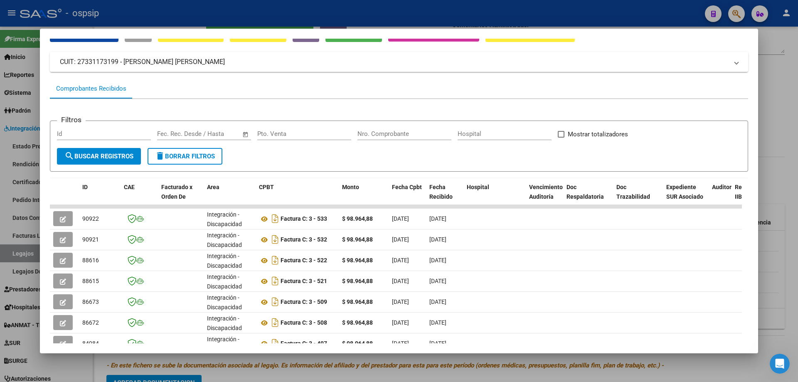
click at [791, 128] on div at bounding box center [399, 191] width 798 height 382
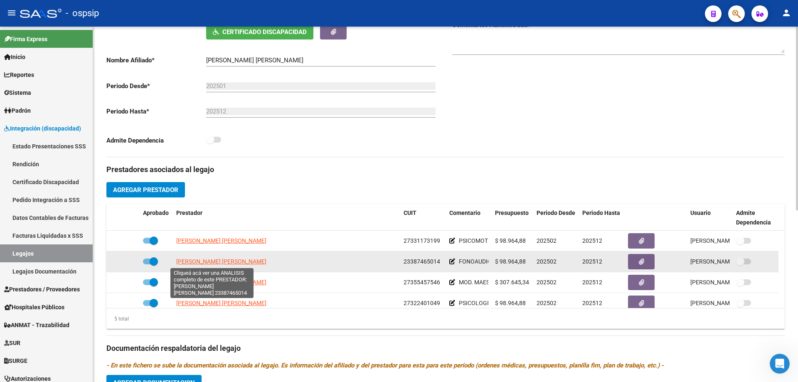
click at [238, 261] on span "[PERSON_NAME] [PERSON_NAME]" at bounding box center [221, 261] width 90 height 7
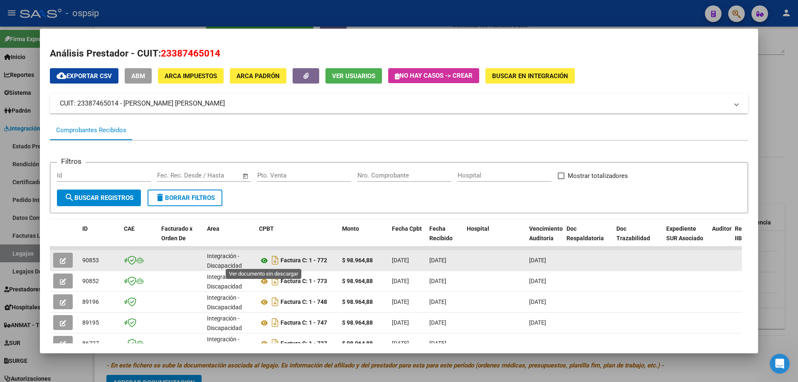
click at [266, 261] on icon at bounding box center [264, 261] width 11 height 10
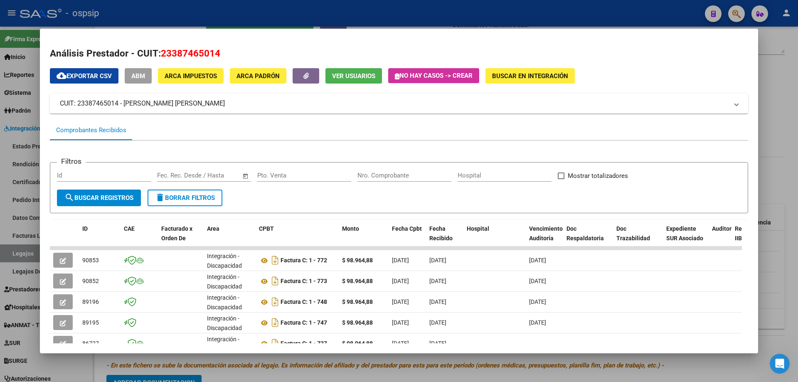
click at [794, 113] on div at bounding box center [399, 191] width 798 height 382
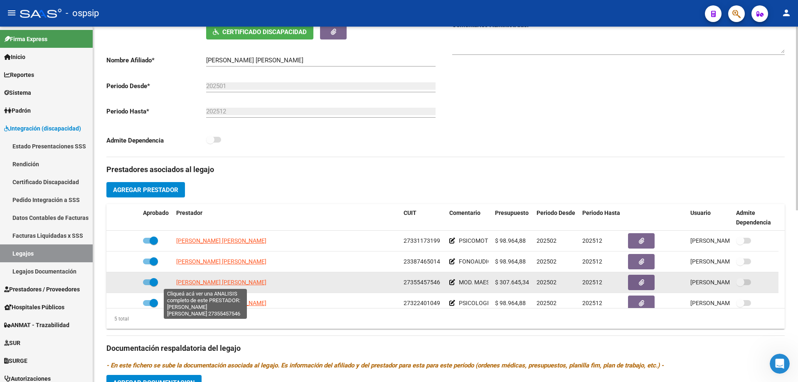
click at [227, 281] on span "[PERSON_NAME] [PERSON_NAME]" at bounding box center [221, 282] width 90 height 7
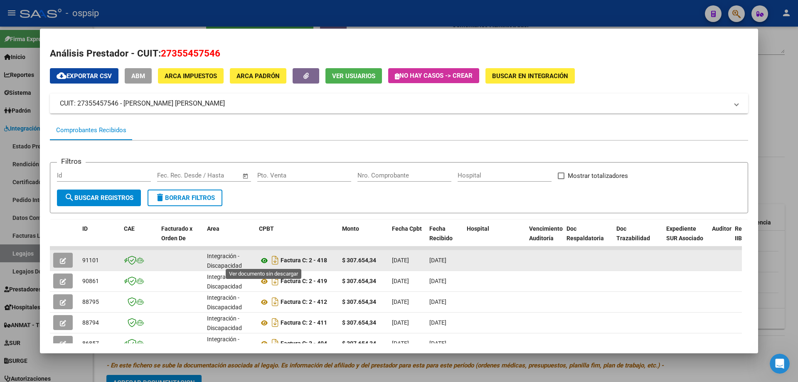
click at [264, 261] on icon at bounding box center [264, 261] width 11 height 10
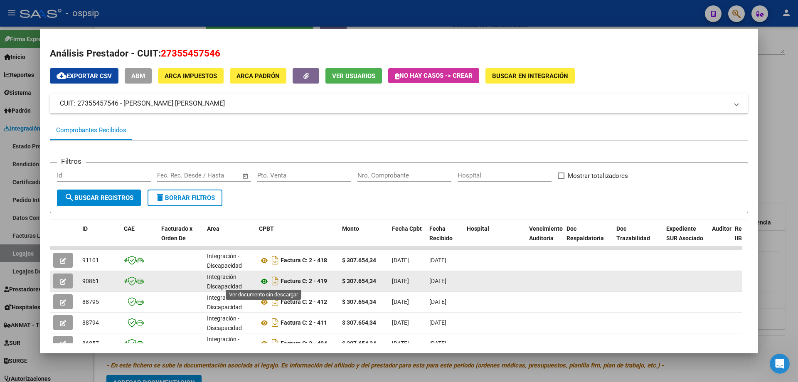
click at [265, 284] on icon at bounding box center [264, 281] width 11 height 10
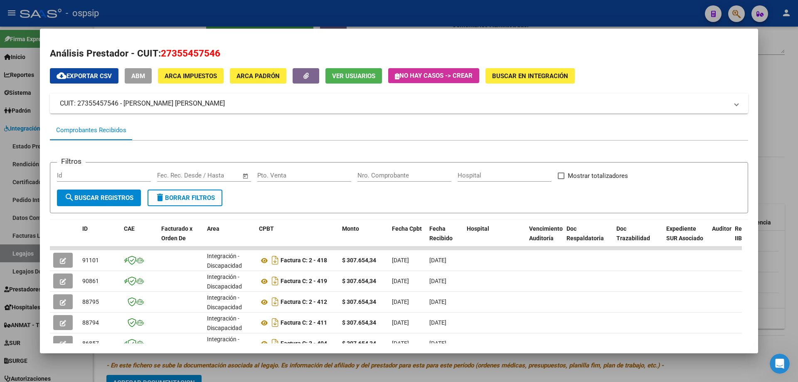
click at [782, 164] on div at bounding box center [399, 191] width 798 height 382
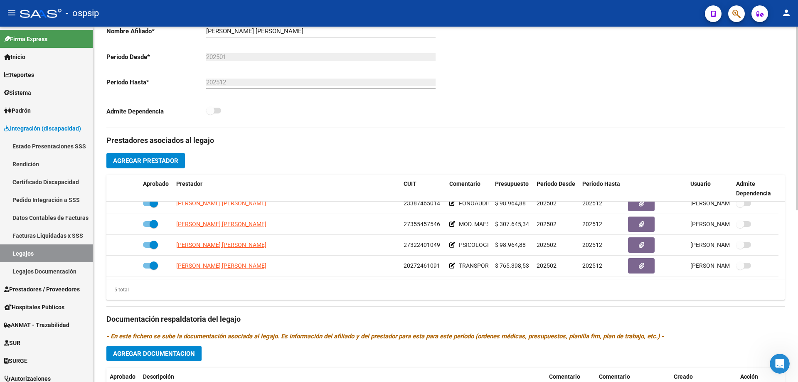
scroll to position [208, 0]
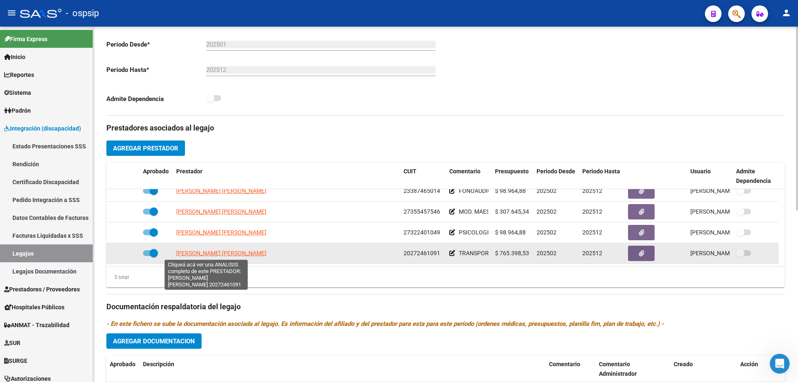
click at [225, 251] on span "[PERSON_NAME] [PERSON_NAME]" at bounding box center [221, 253] width 90 height 7
type textarea "20272461091"
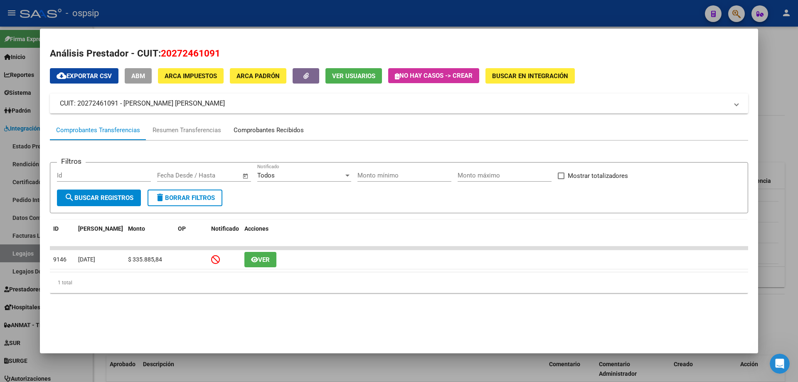
click at [262, 128] on div "Comprobantes Recibidos" at bounding box center [269, 130] width 70 height 10
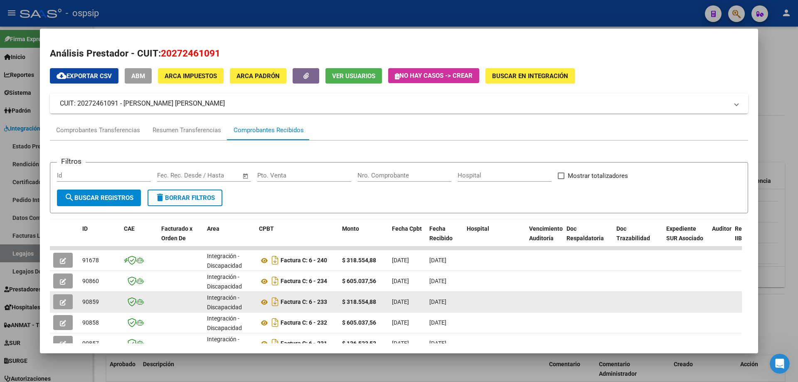
scroll to position [42, 0]
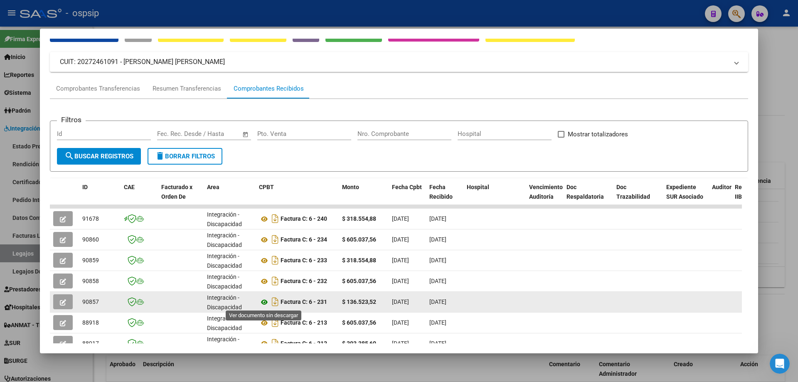
click at [267, 302] on icon at bounding box center [264, 302] width 11 height 10
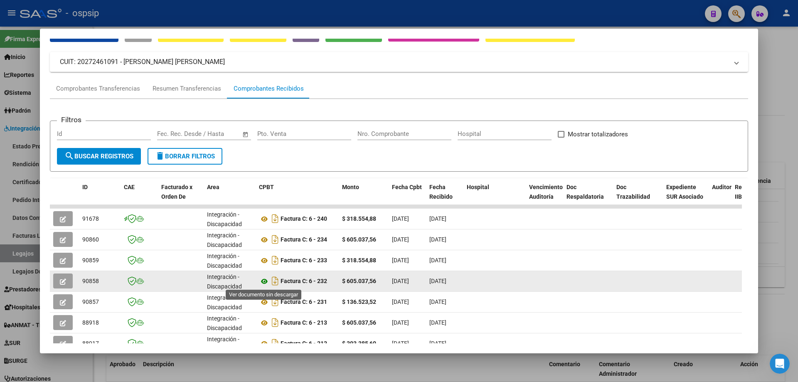
click at [262, 283] on icon at bounding box center [264, 281] width 11 height 10
